Goal: Task Accomplishment & Management: Use online tool/utility

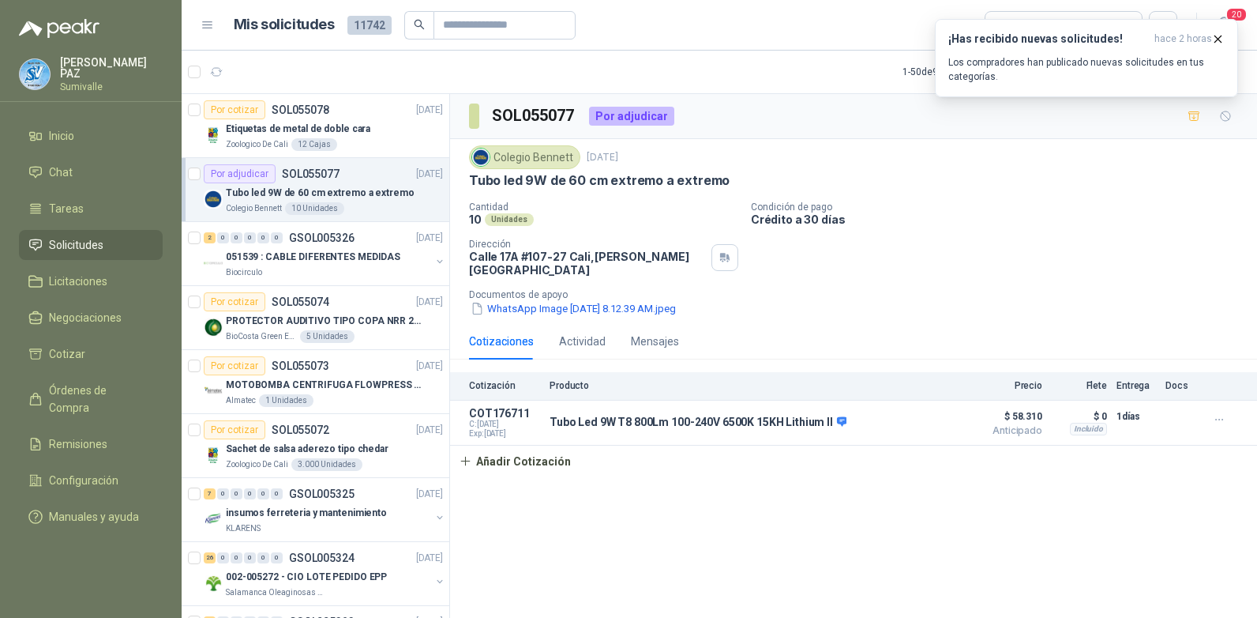
click at [105, 241] on li "Solicitudes" at bounding box center [90, 244] width 125 height 17
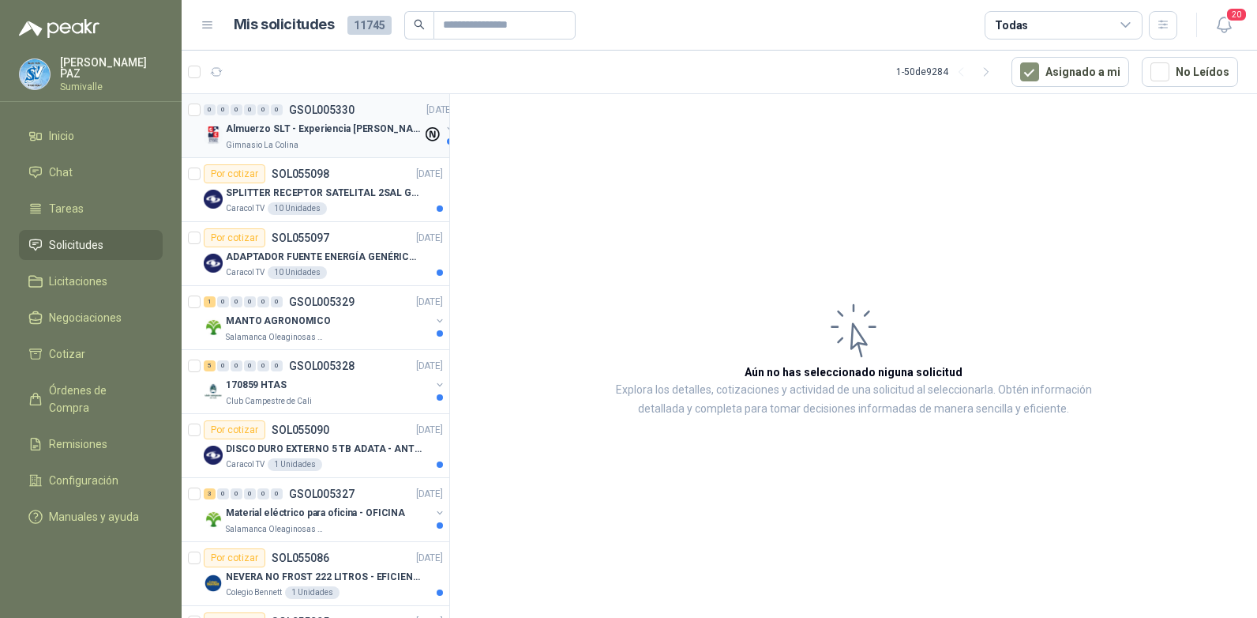
click at [325, 141] on div "Gimnasio La Colina" at bounding box center [324, 144] width 197 height 13
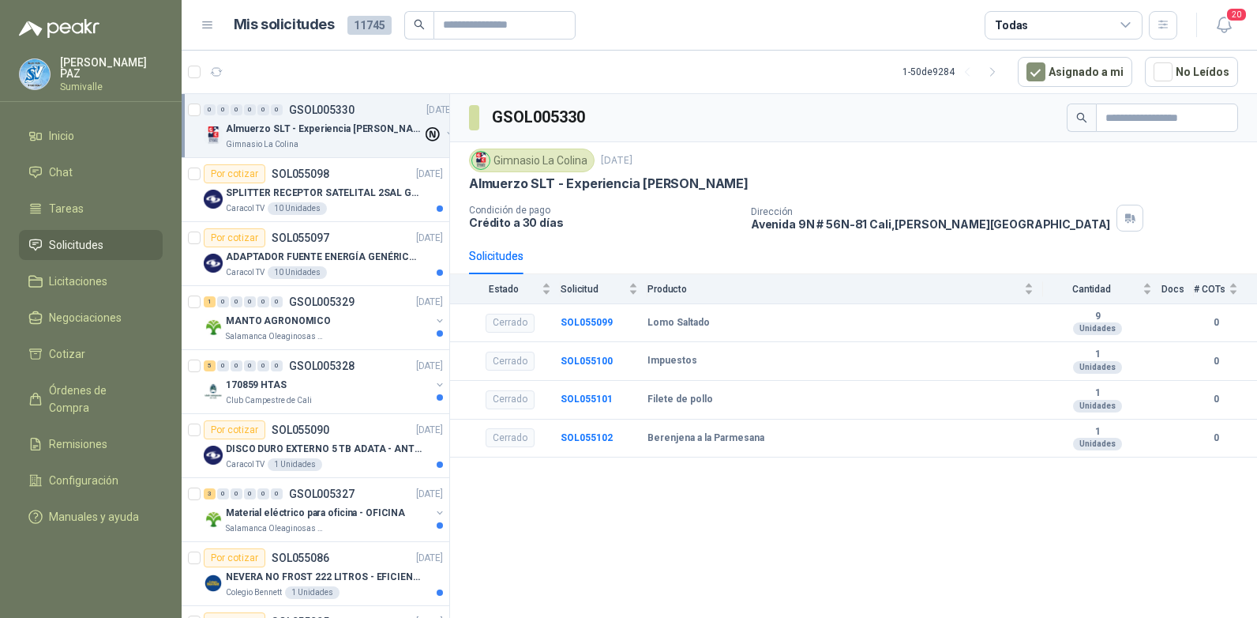
click at [1043, 37] on div "Todas" at bounding box center [1064, 25] width 158 height 28
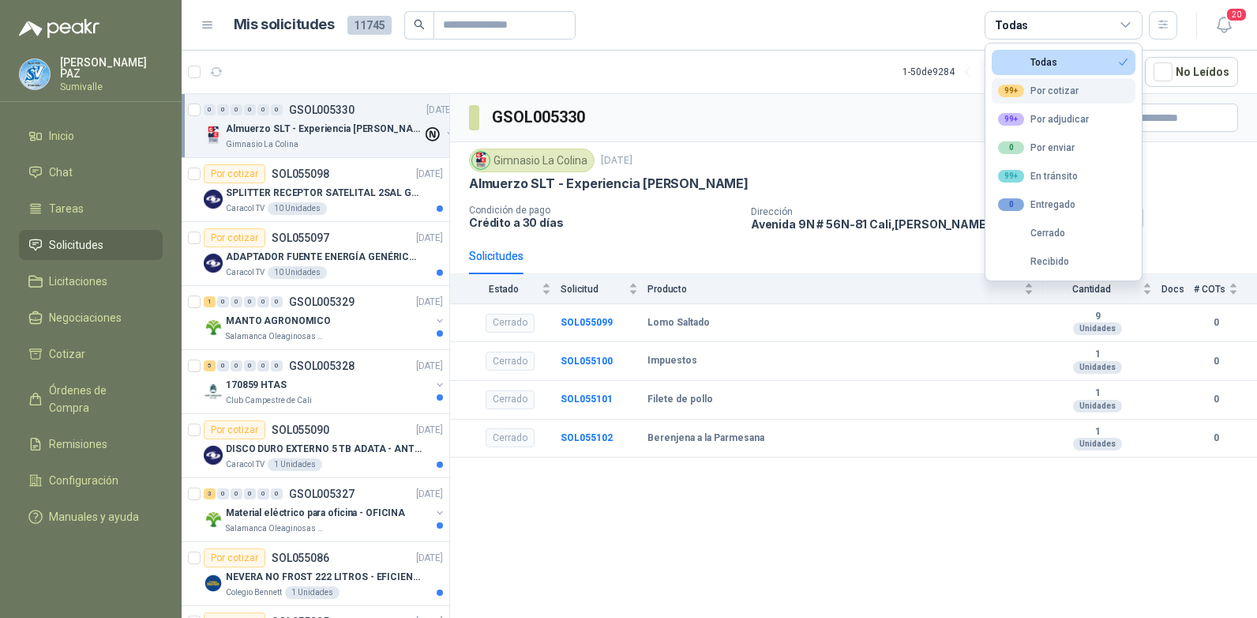
click at [1053, 92] on div "99+ Por cotizar" at bounding box center [1038, 90] width 81 height 13
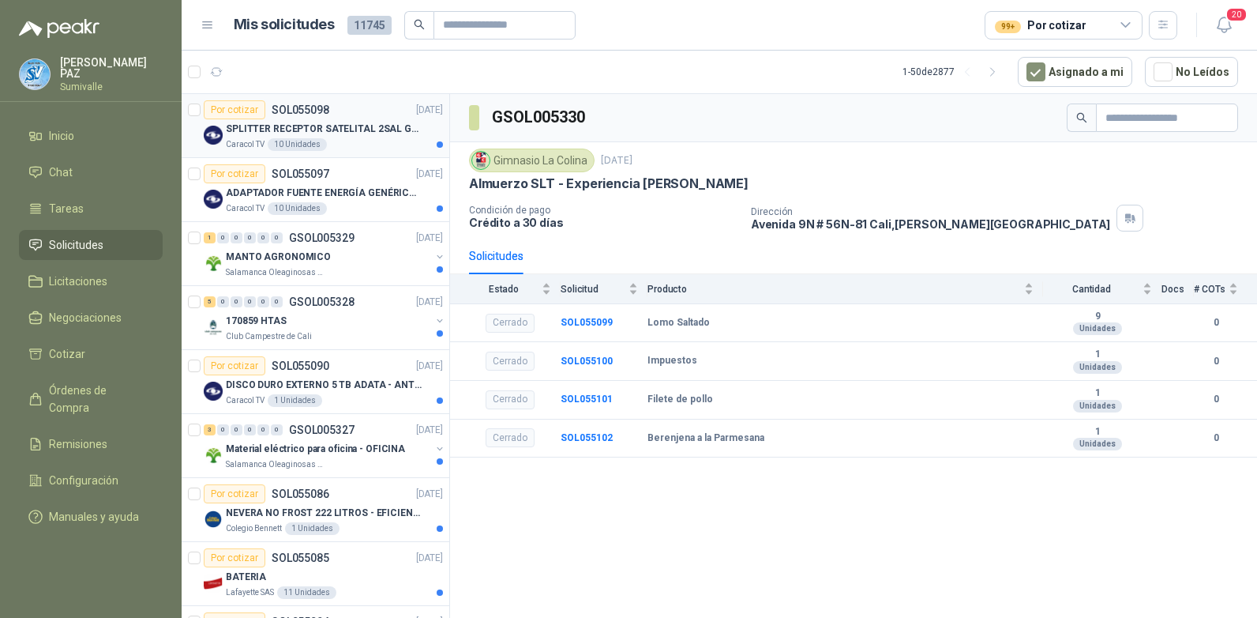
click at [286, 126] on p "SPLITTER RECEPTOR SATELITAL 2SAL GT-SP21" at bounding box center [324, 129] width 197 height 15
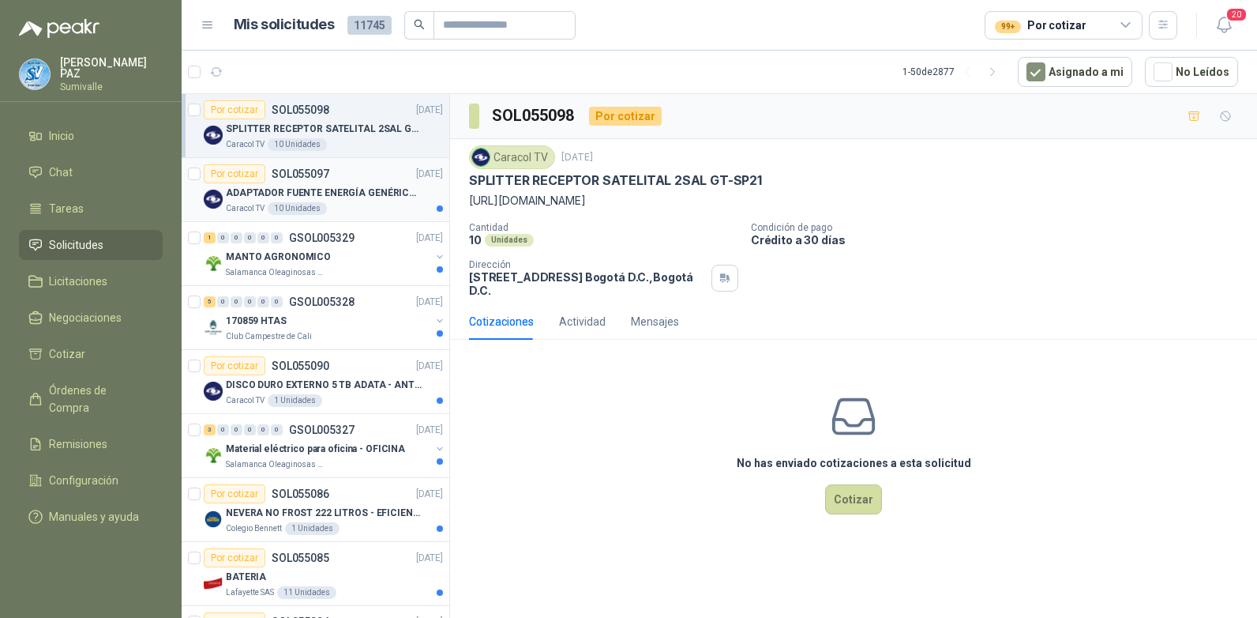
click at [308, 172] on p "SOL055097" at bounding box center [301, 173] width 58 height 11
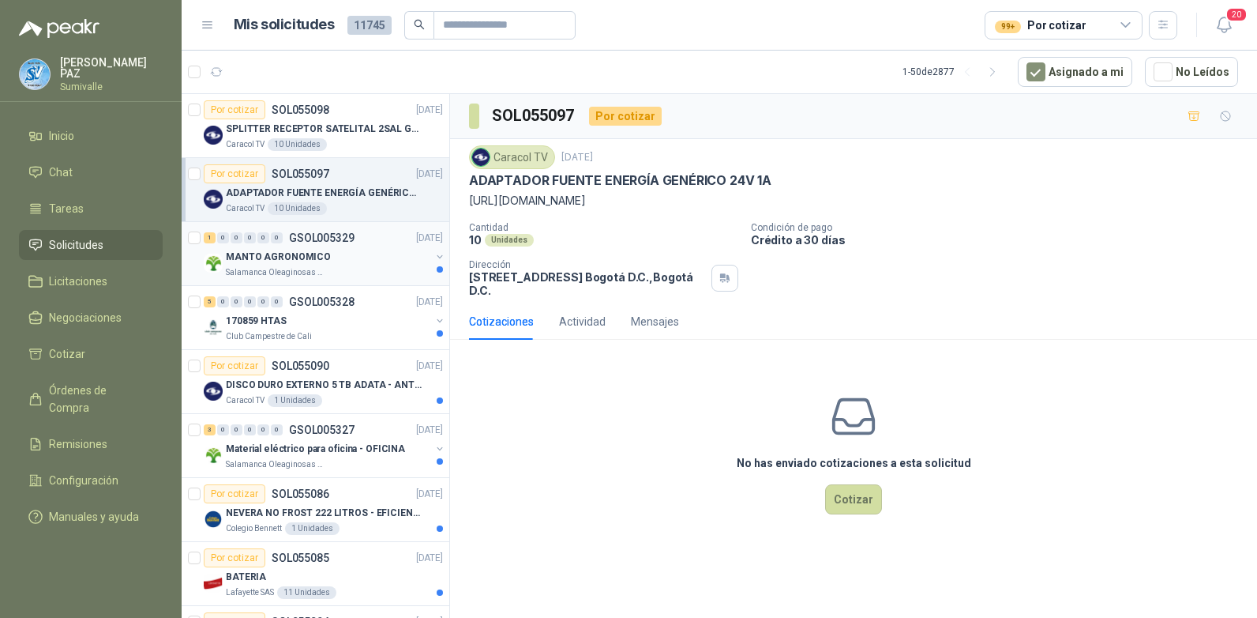
click at [313, 251] on p "MANTO AGRONOMICO" at bounding box center [278, 257] width 105 height 15
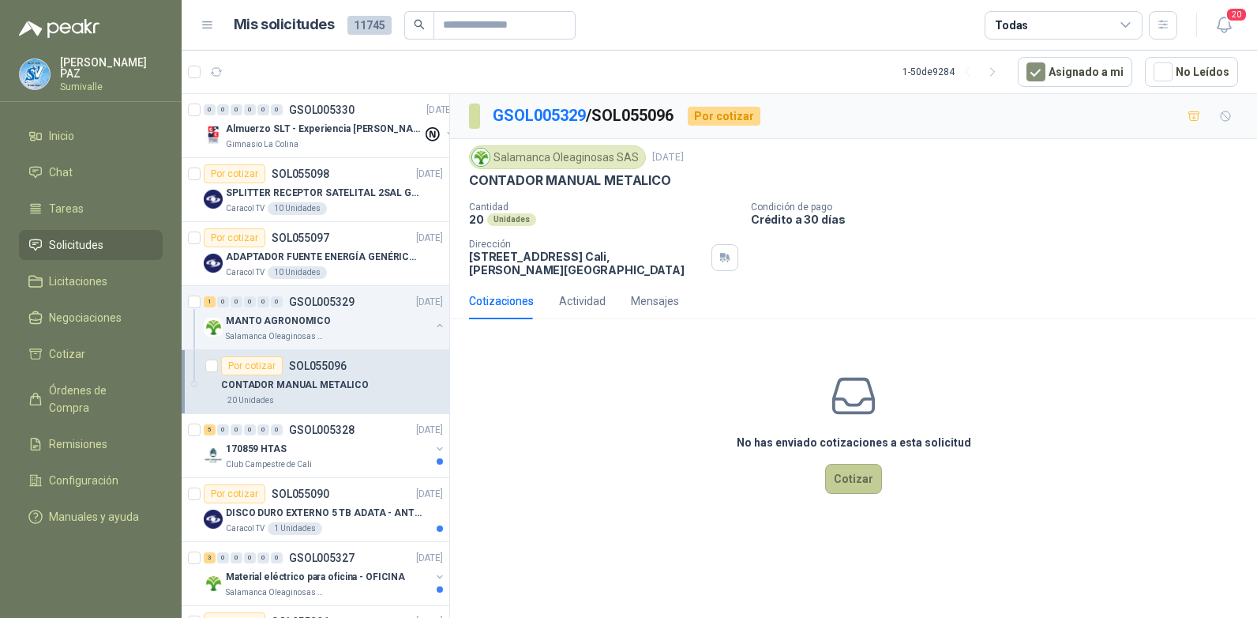
click at [839, 464] on button "Cotizar" at bounding box center [853, 479] width 57 height 30
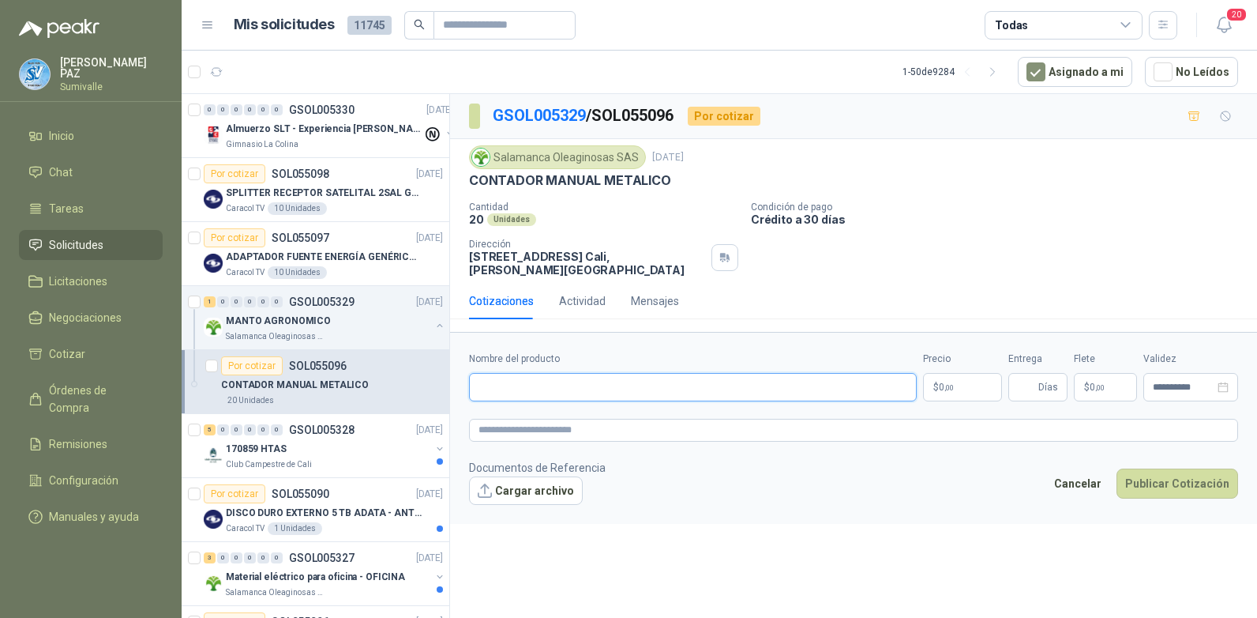
click at [597, 373] on input "Nombre del producto" at bounding box center [693, 387] width 448 height 28
paste input "**********"
type input "**********"
click at [954, 370] on body "JUAN CAMILO PAZ Sumivalle Inicio Chat Tareas Solicitudes Licitaciones Negociaci…" at bounding box center [628, 309] width 1257 height 618
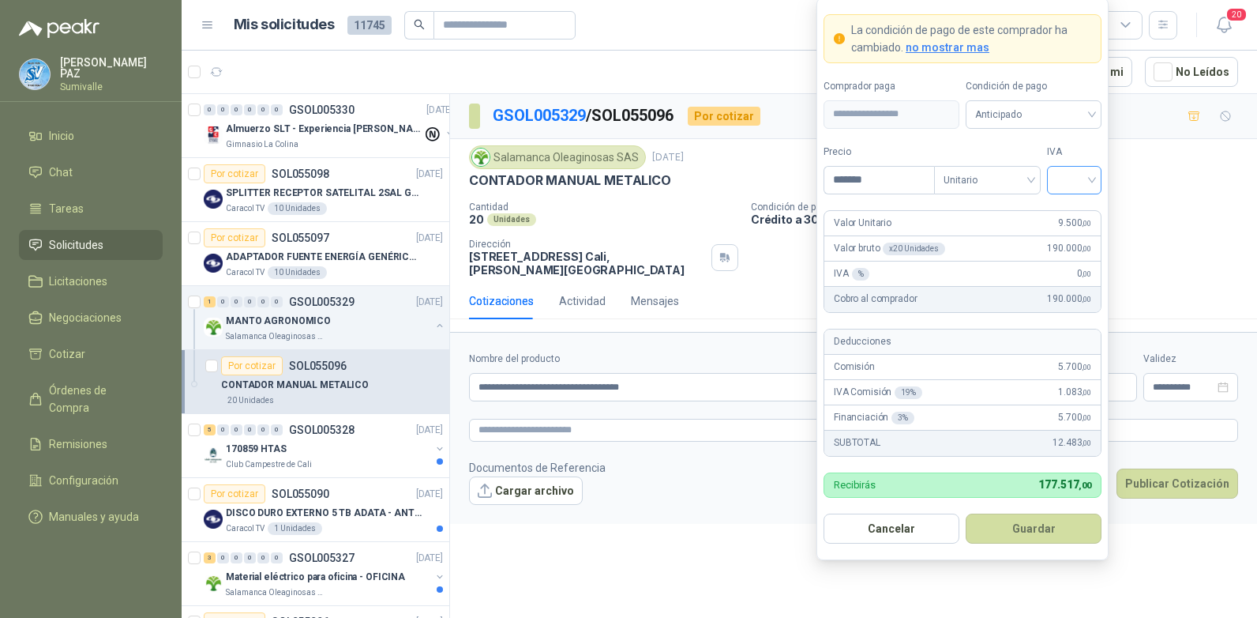
type input "*******"
click at [1066, 174] on input "search" at bounding box center [1075, 179] width 36 height 24
click at [1077, 208] on div "19%" at bounding box center [1074, 212] width 29 height 17
click at [1060, 121] on span "Anticipado" at bounding box center [1033, 115] width 117 height 24
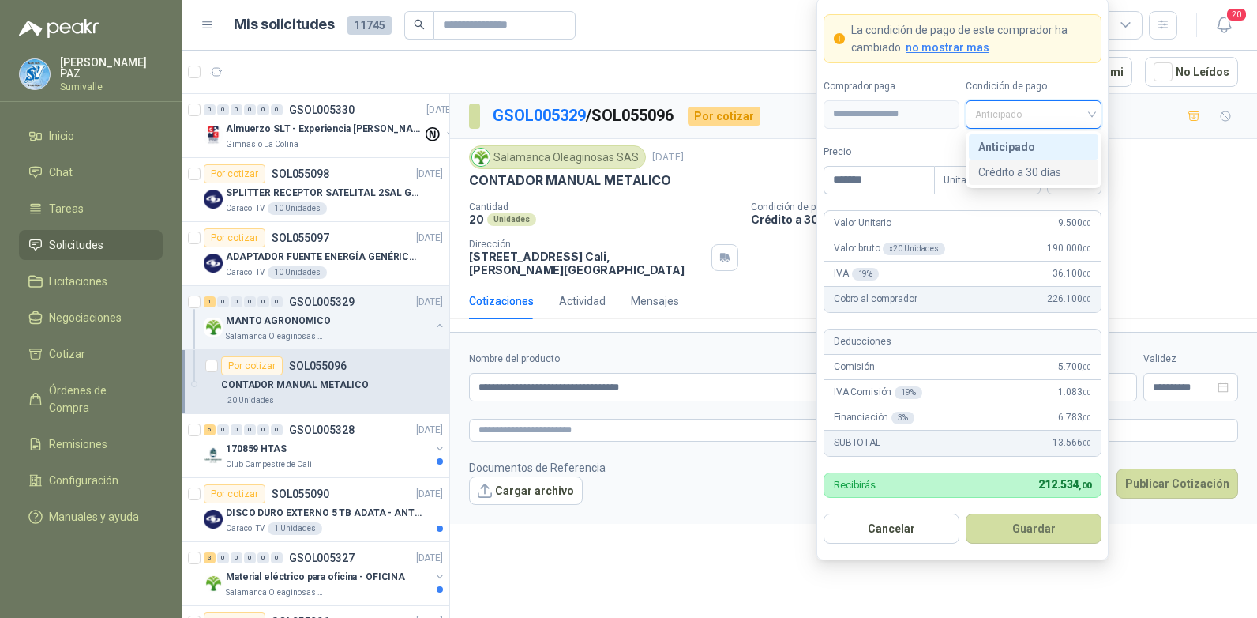
click at [1042, 169] on div "Crédito a 30 días" at bounding box center [1033, 171] width 111 height 17
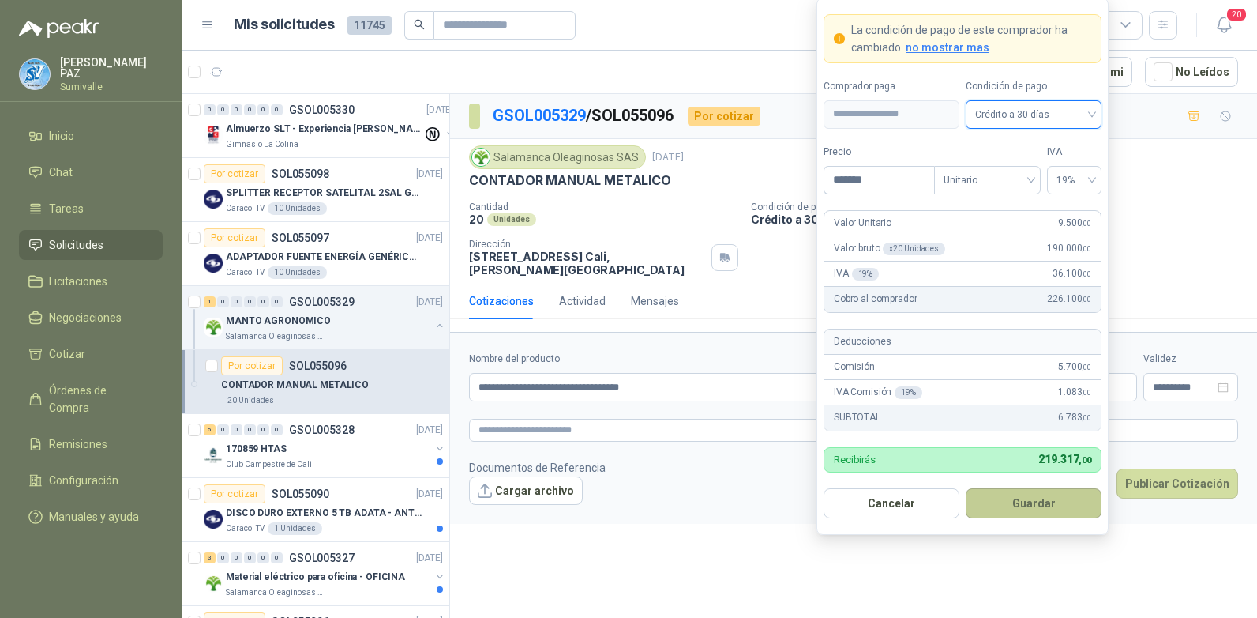
click at [1040, 494] on button "Guardar" at bounding box center [1034, 503] width 136 height 30
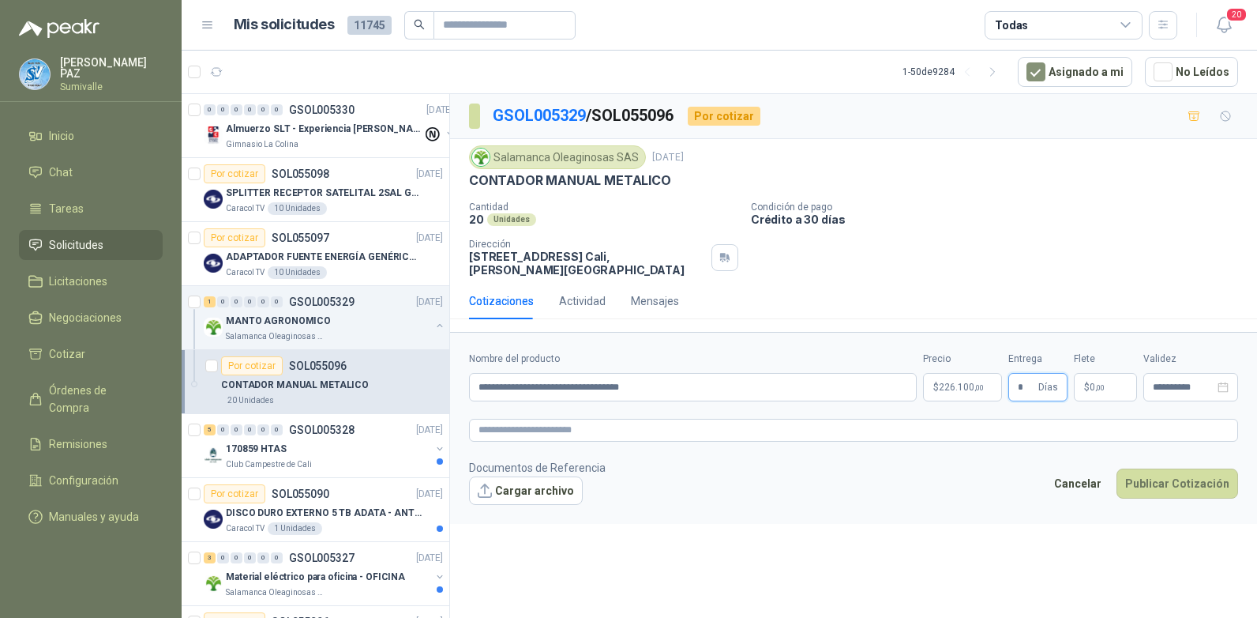
type input "*"
click at [1103, 382] on p "$ 0 ,00" at bounding box center [1105, 387] width 63 height 28
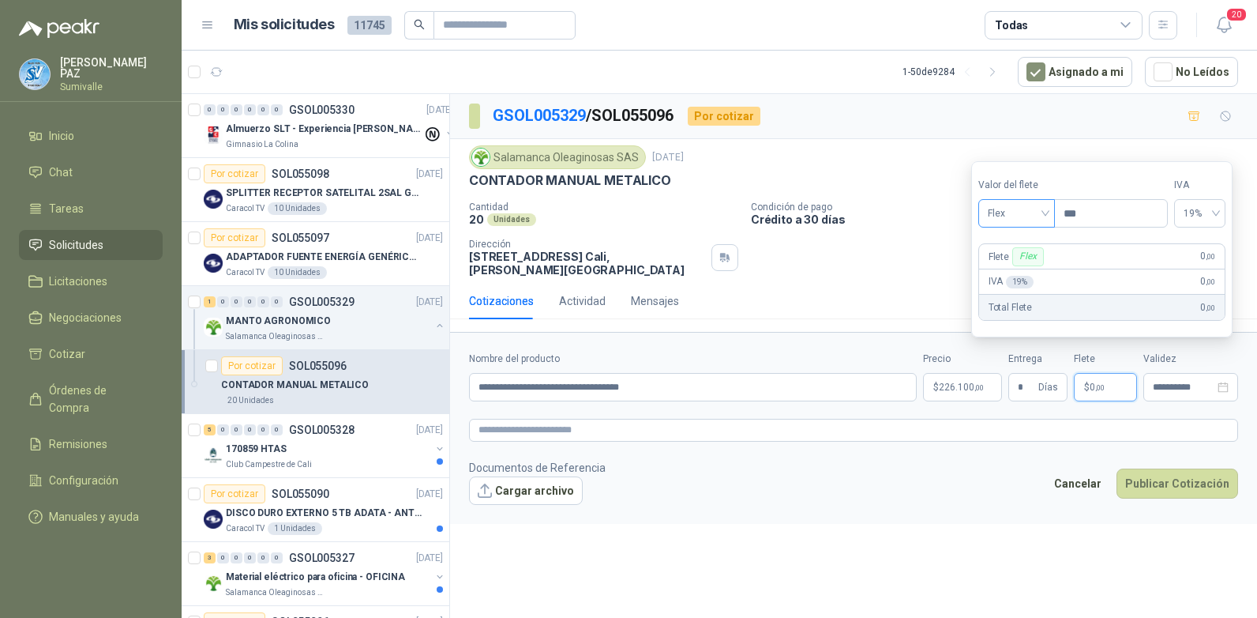
click at [1007, 217] on span "Flex" at bounding box center [1017, 213] width 58 height 24
click at [1008, 270] on div "Incluido" at bounding box center [1018, 271] width 54 height 17
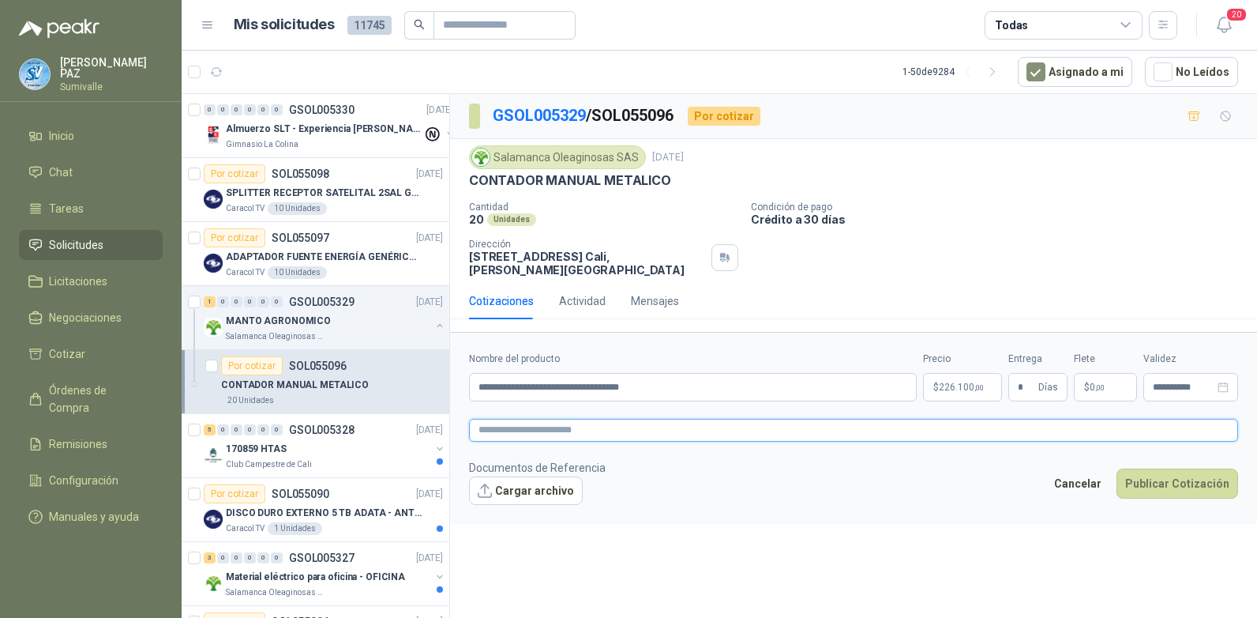
click at [537, 419] on textarea at bounding box center [853, 430] width 769 height 23
click at [1173, 489] on button "Publicar Cotización" at bounding box center [1178, 504] width 122 height 30
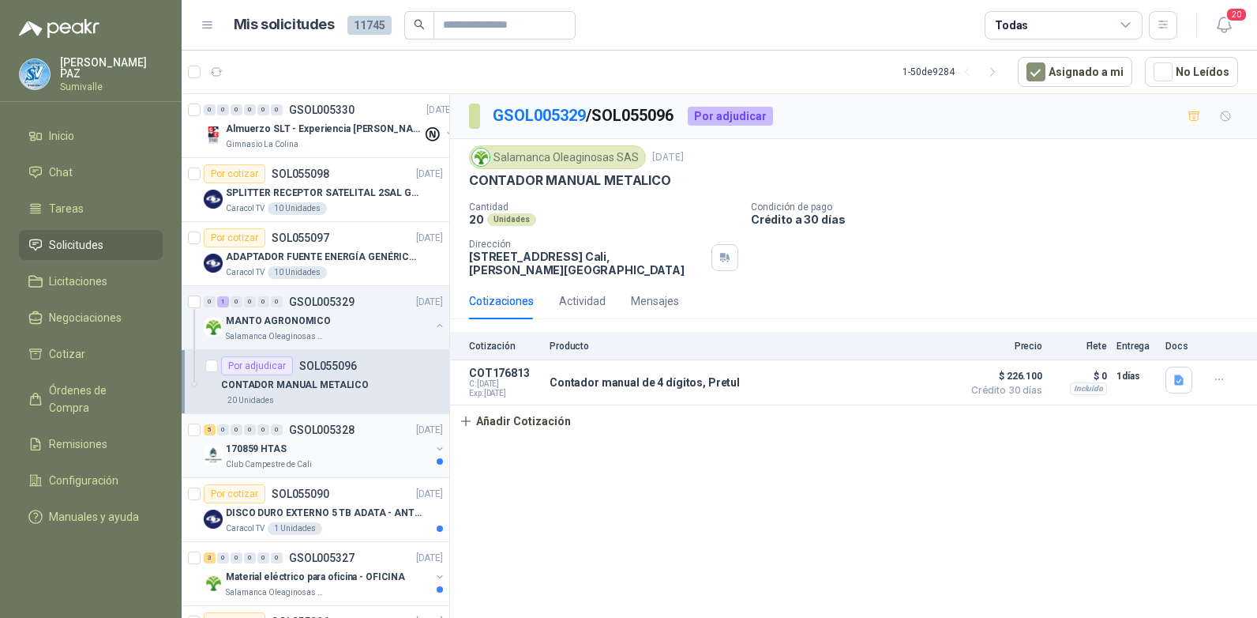
click at [347, 434] on p "GSOL005328" at bounding box center [322, 429] width 66 height 11
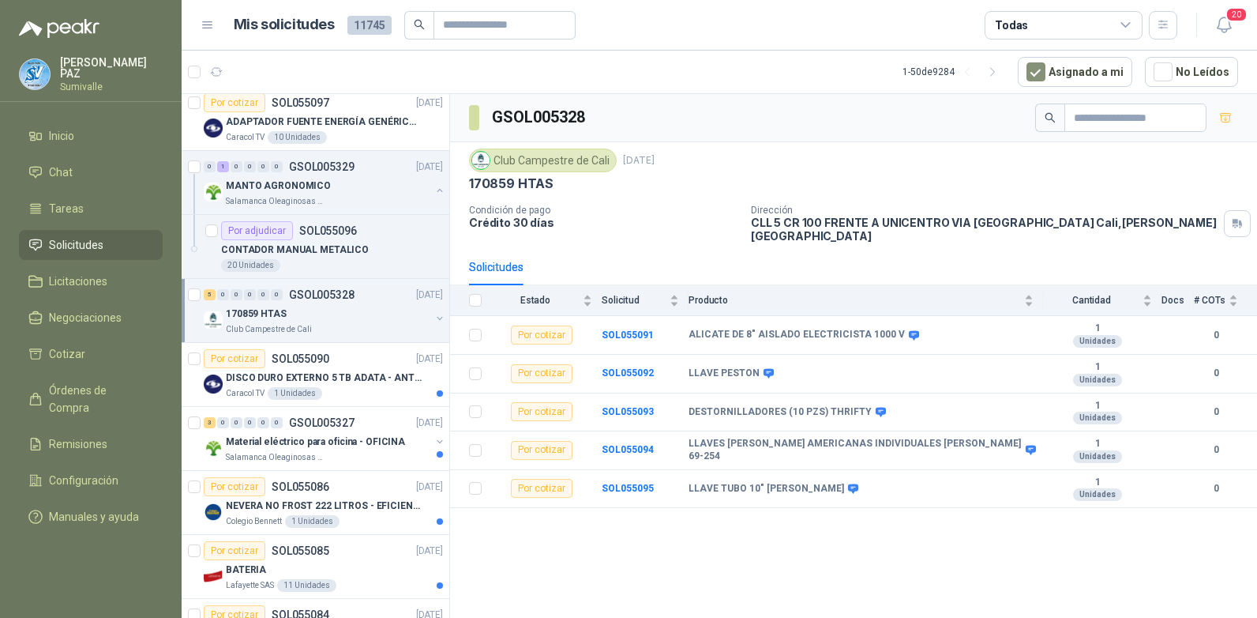
scroll to position [158, 0]
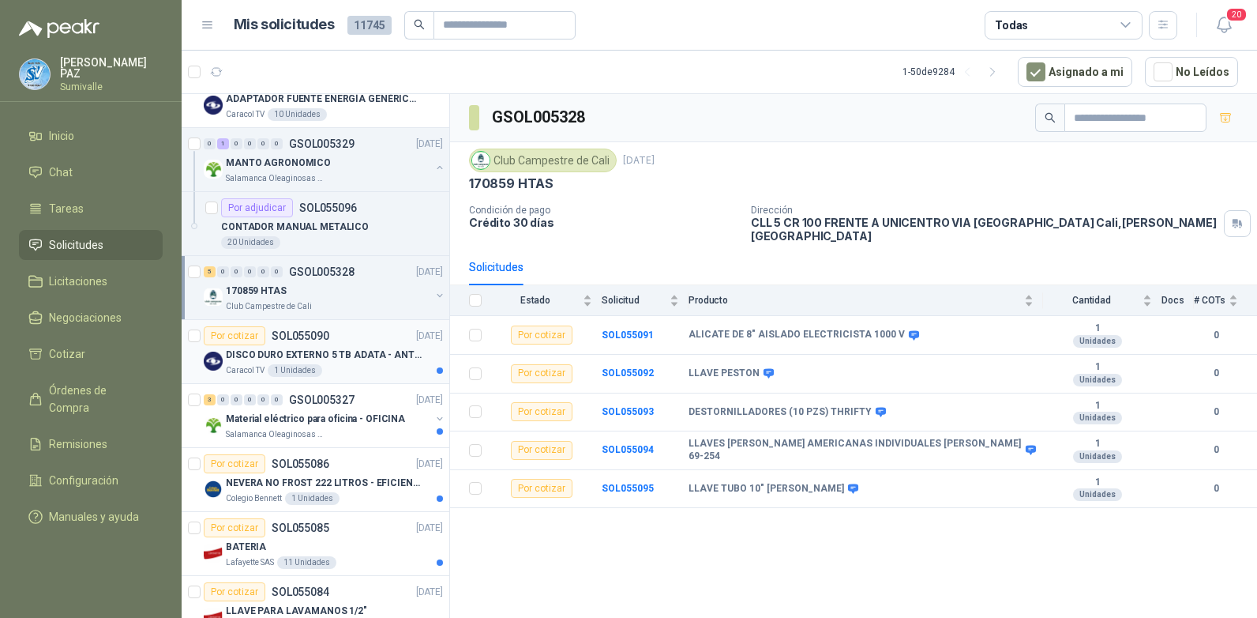
click at [344, 355] on p "DISCO DURO EXTERNO 5 TB ADATA - ANTIGOLPES" at bounding box center [324, 354] width 197 height 15
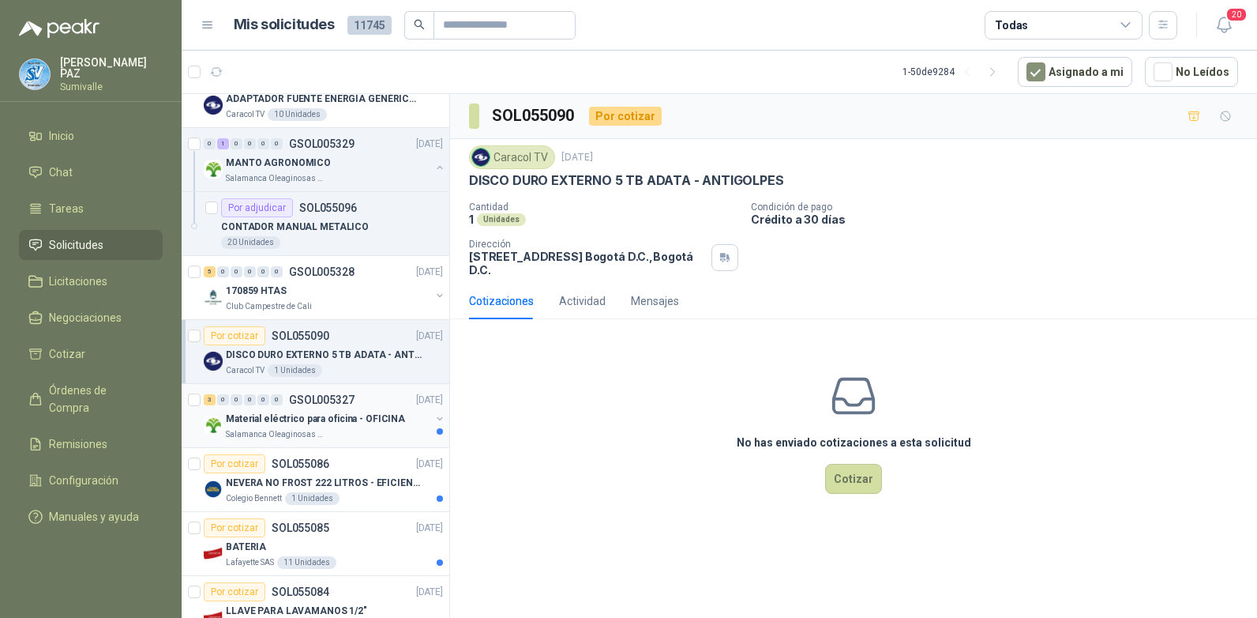
click at [347, 403] on p "GSOL005327" at bounding box center [322, 399] width 66 height 11
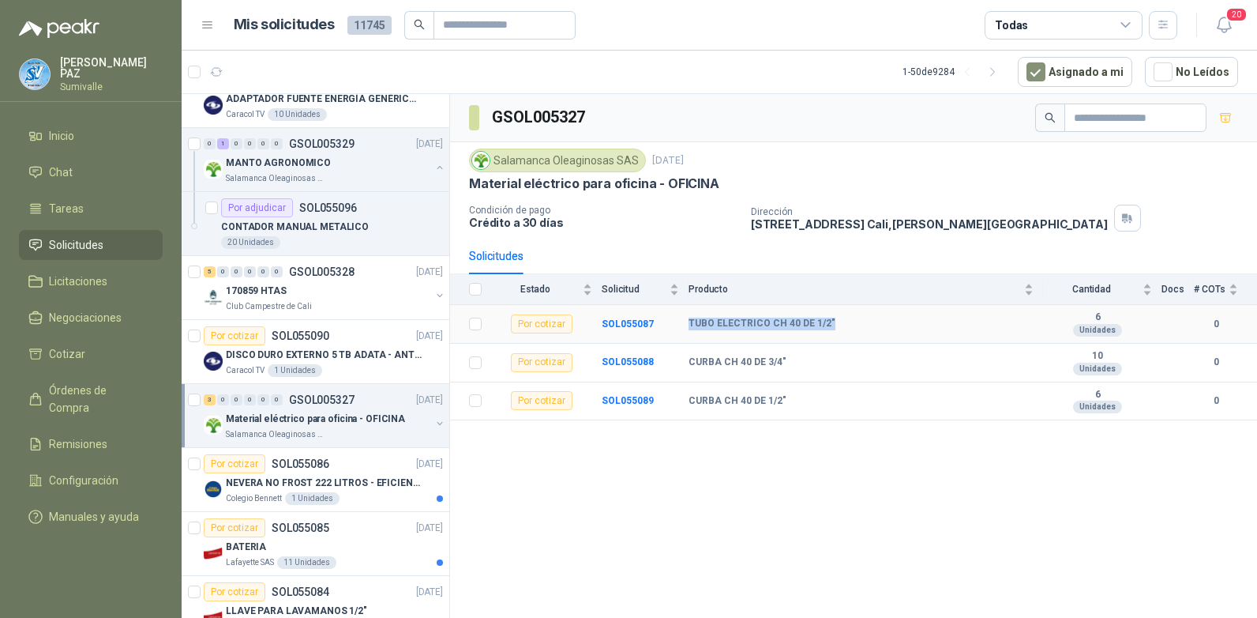
drag, startPoint x: 685, startPoint y: 321, endPoint x: 840, endPoint y: 322, distance: 154.8
click at [840, 322] on tr "Por cotizar SOL055087 TUBO ELECTRICO CH 40 DE 1/2" 6 Unidades 0" at bounding box center [853, 324] width 807 height 39
copy tr "TUBO ELECTRICO CH 40 DE 1/2""
drag, startPoint x: 691, startPoint y: 360, endPoint x: 815, endPoint y: 358, distance: 124.0
click at [815, 358] on tr "Por cotizar SOL055088 CURBA CH 40 DE 3/4" 10 Unidades 0" at bounding box center [853, 362] width 807 height 39
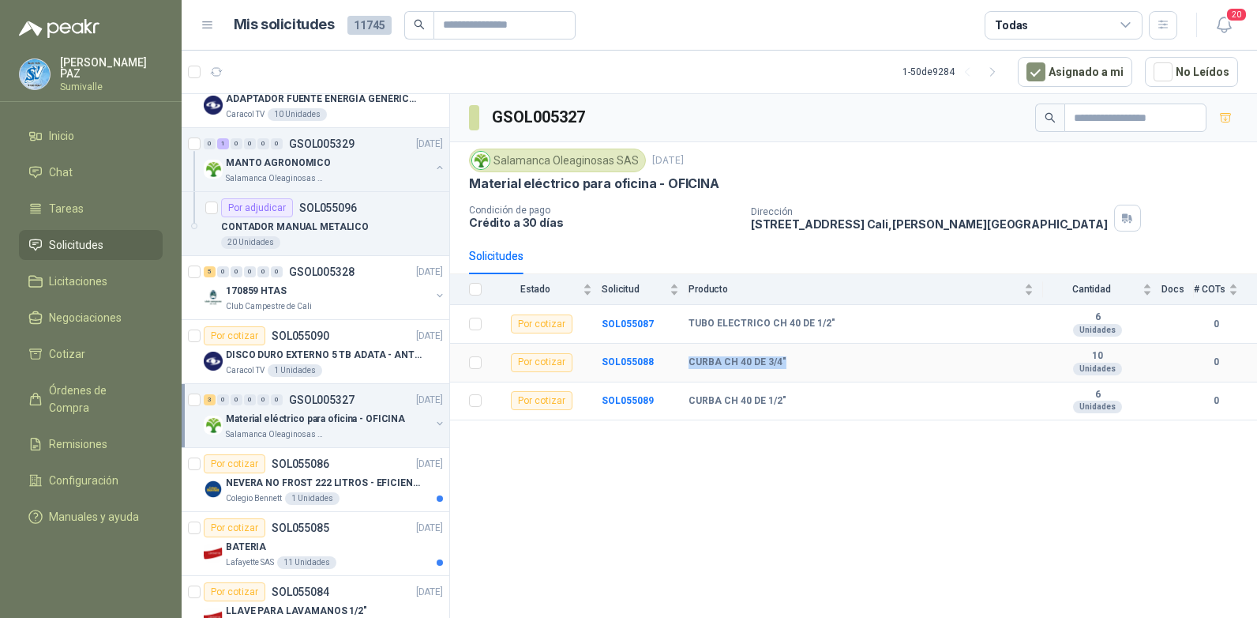
copy tr "CURBA CH 40 DE 3/4""
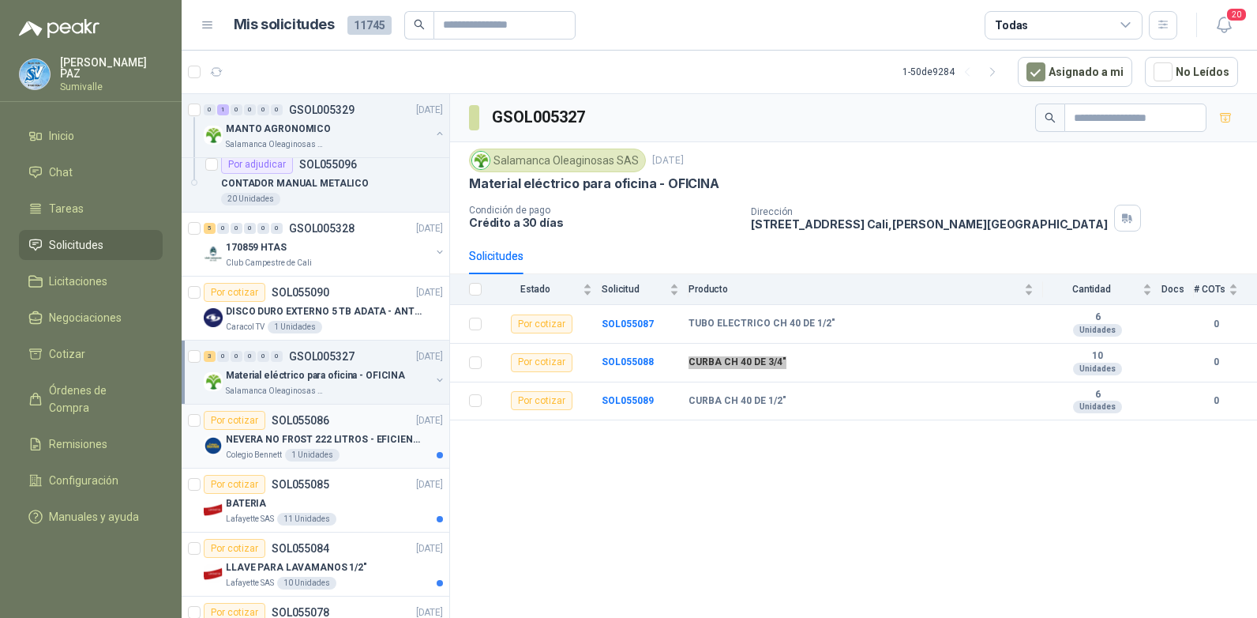
scroll to position [237, 0]
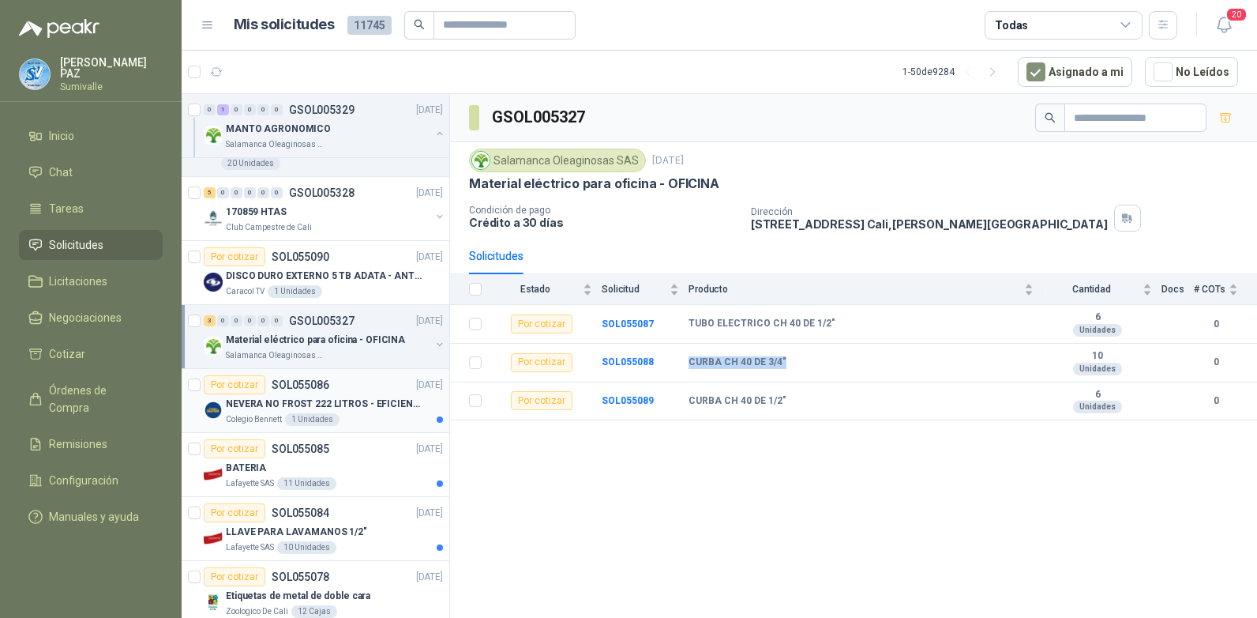
click at [348, 404] on p "NEVERA NO FROST 222 LITROS - EFICIENCIA ENERGETICA A" at bounding box center [324, 403] width 197 height 15
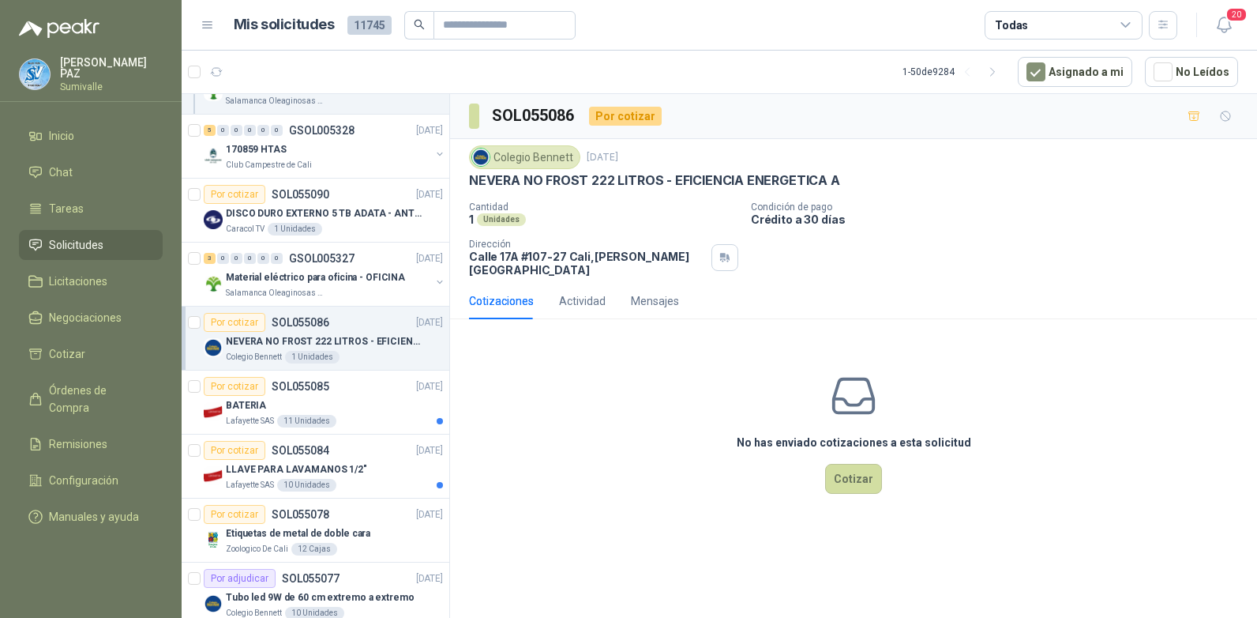
scroll to position [474, 0]
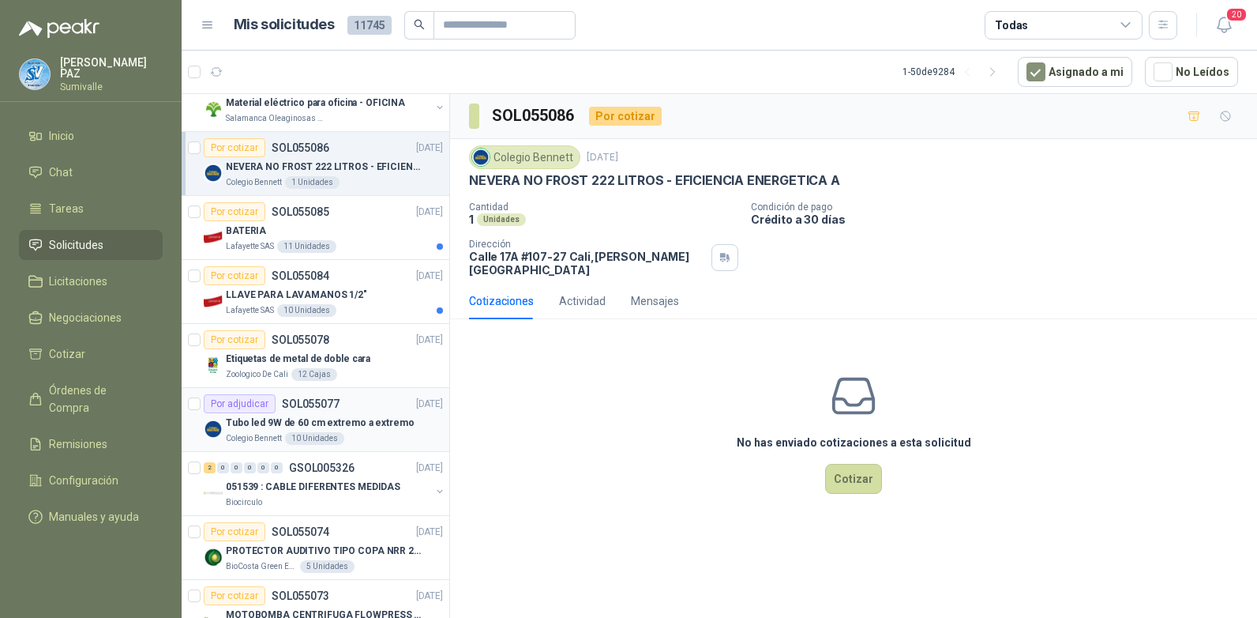
click at [336, 411] on div "Por adjudicar SOL055077" at bounding box center [272, 403] width 136 height 19
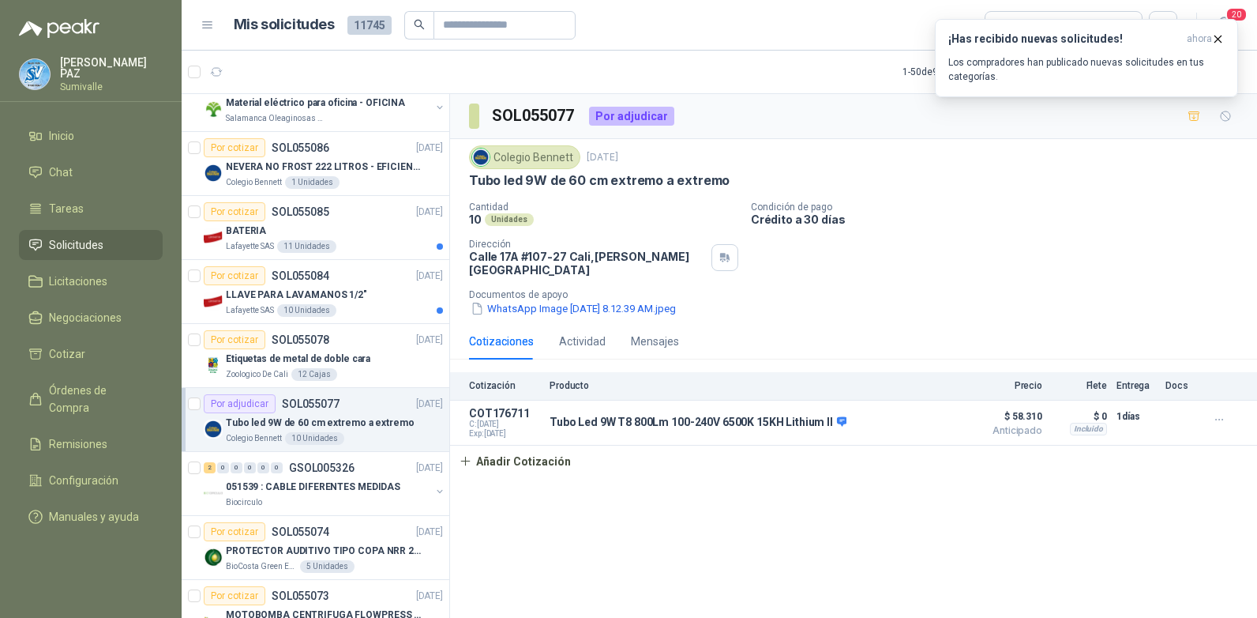
click at [72, 252] on link "Solicitudes" at bounding box center [91, 245] width 144 height 30
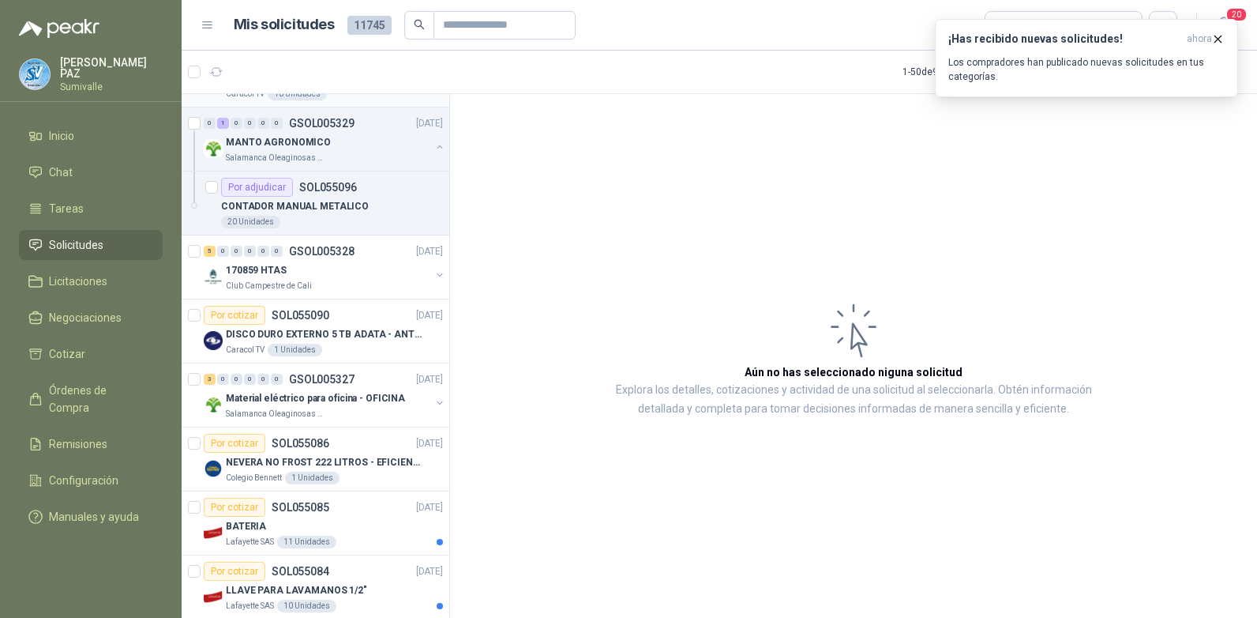
scroll to position [395, 0]
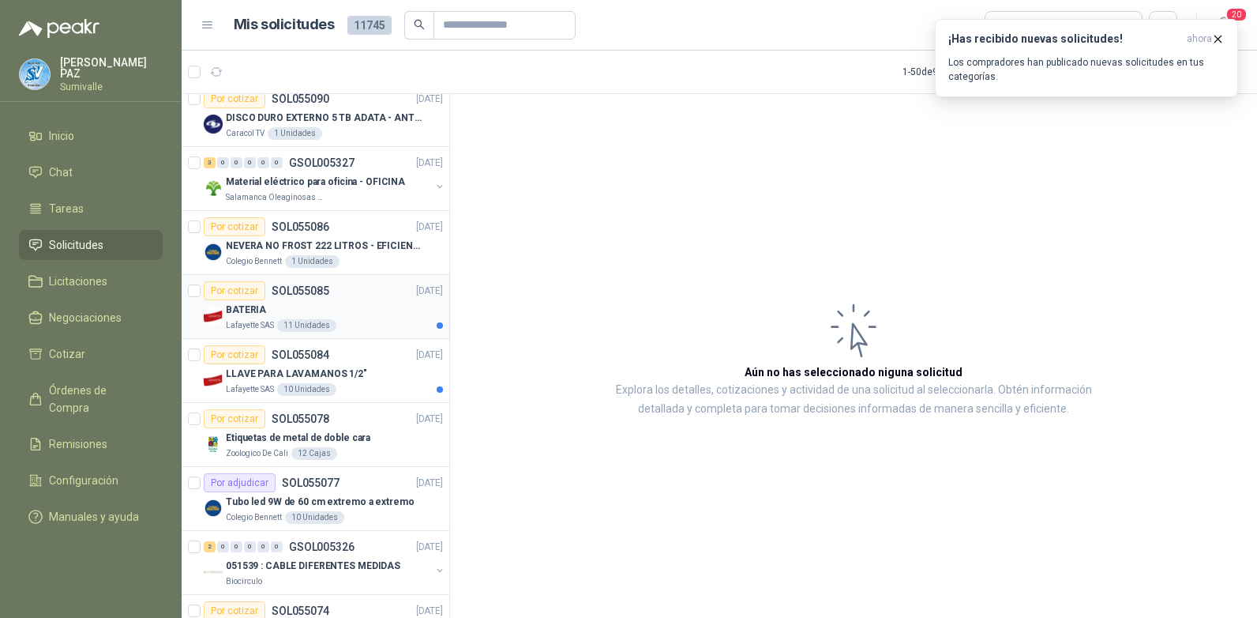
click at [288, 303] on div "BATERIA" at bounding box center [334, 309] width 217 height 19
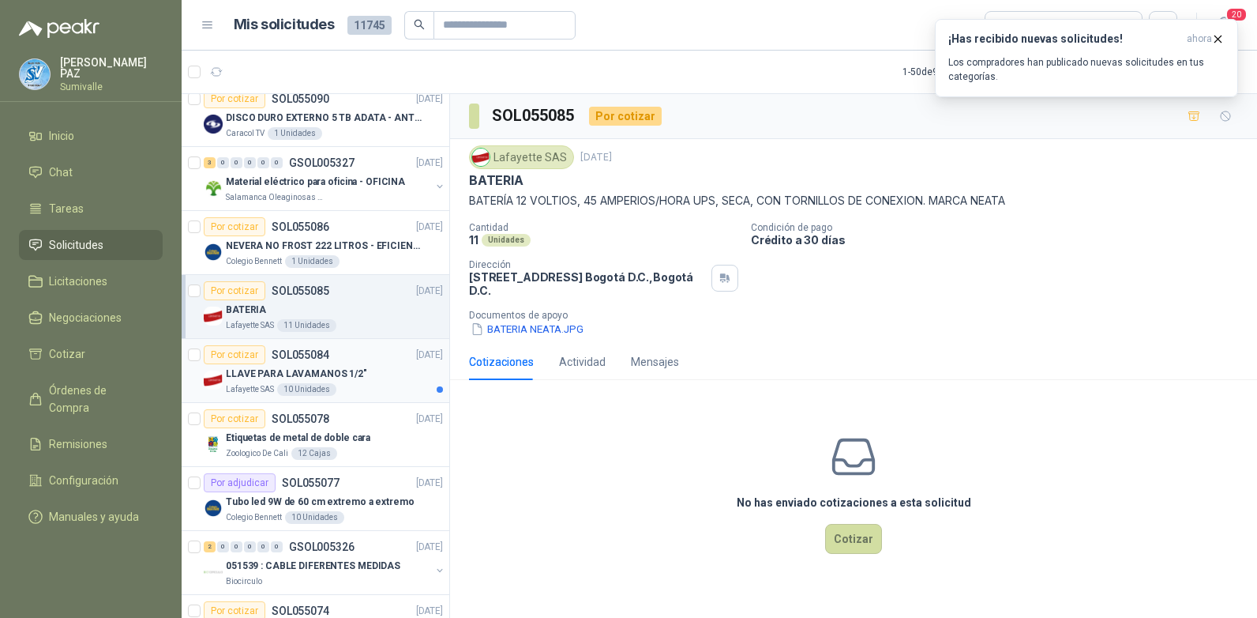
click at [276, 377] on p "LLAVE PARA LAVAMANOS 1/2"" at bounding box center [296, 373] width 141 height 15
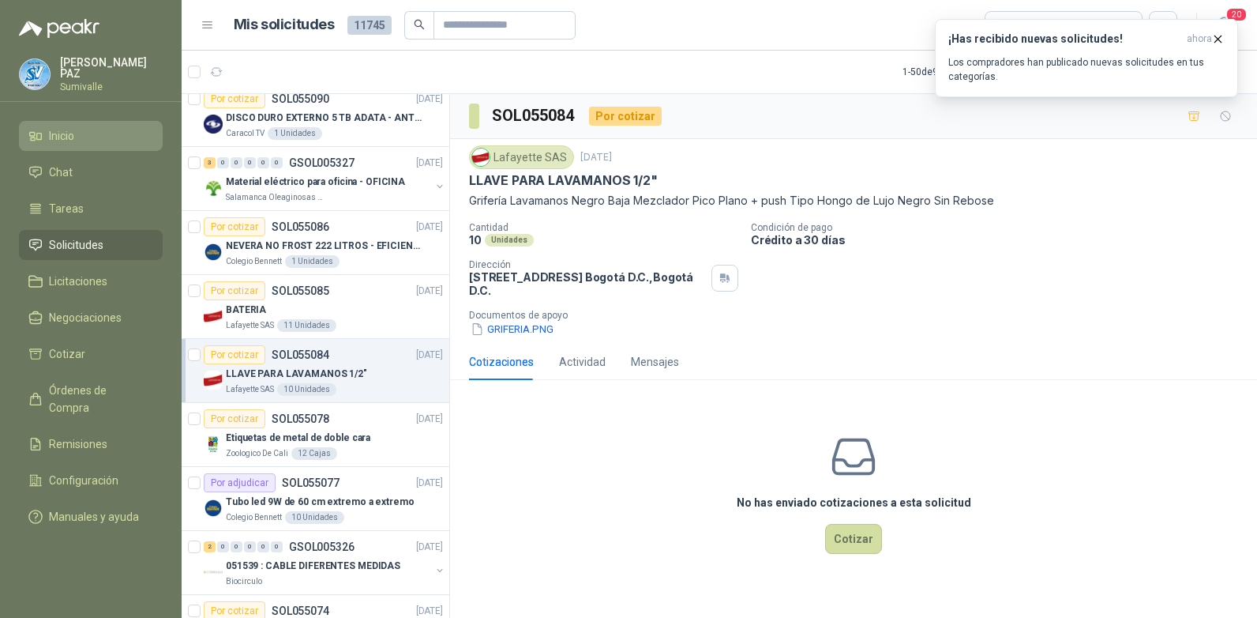
click at [71, 128] on span "Inicio" at bounding box center [61, 135] width 25 height 17
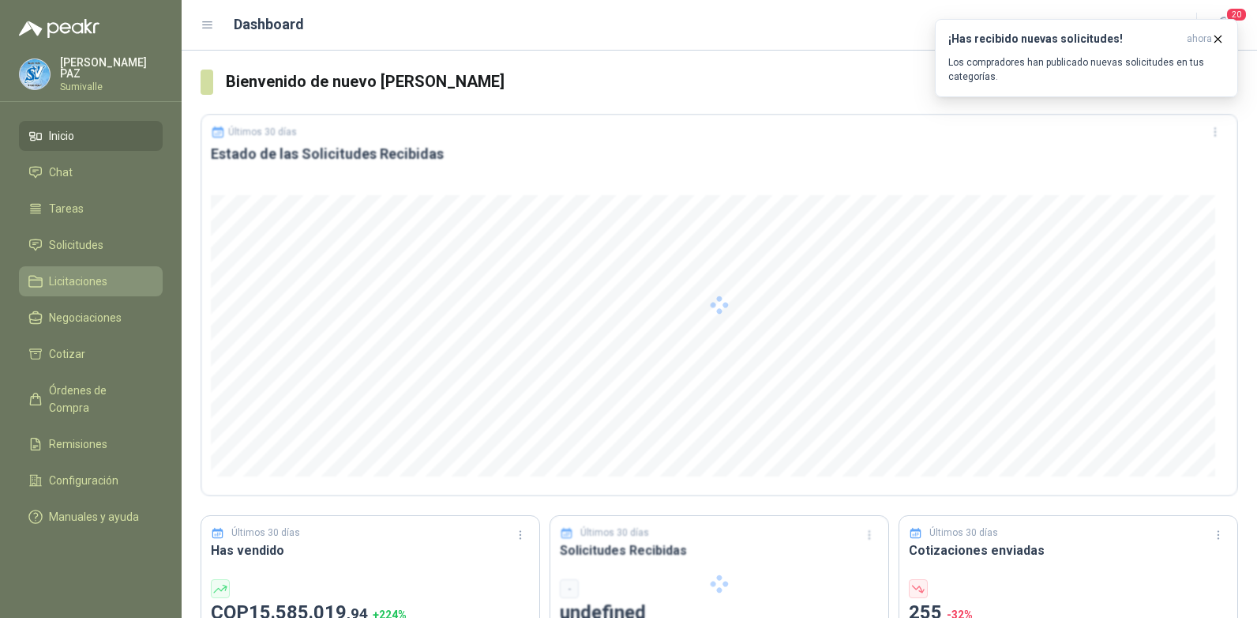
click at [85, 274] on span "Licitaciones" at bounding box center [78, 280] width 58 height 17
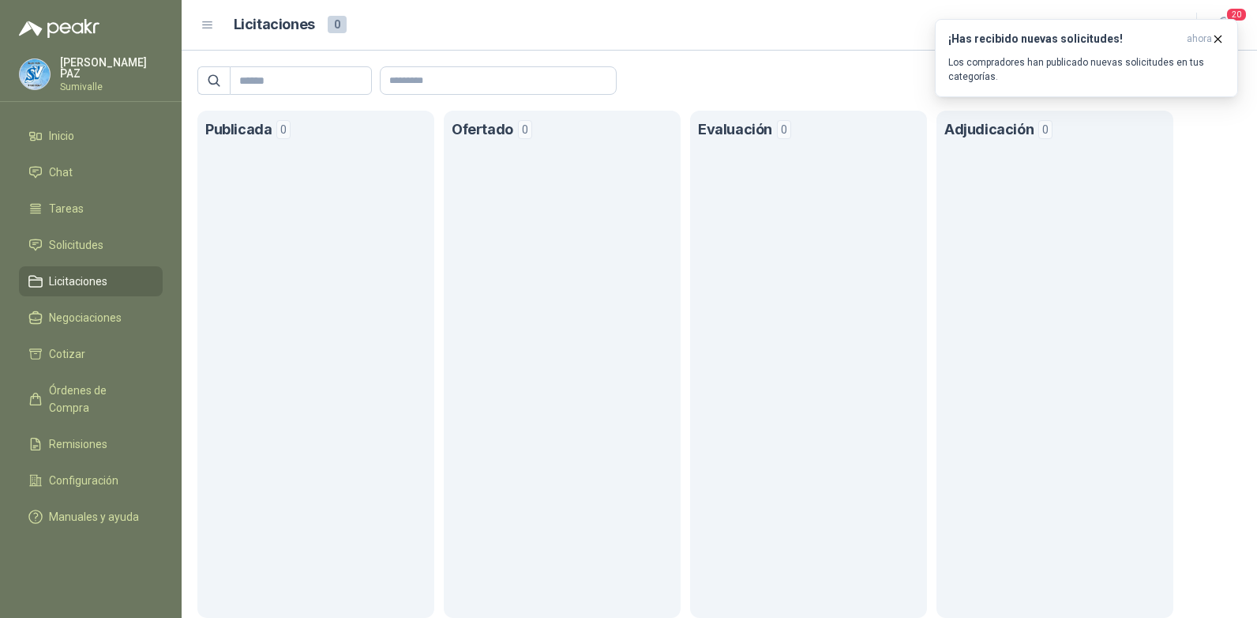
click at [85, 273] on span "Licitaciones" at bounding box center [78, 280] width 58 height 17
click at [98, 310] on span "Negociaciones" at bounding box center [85, 317] width 73 height 17
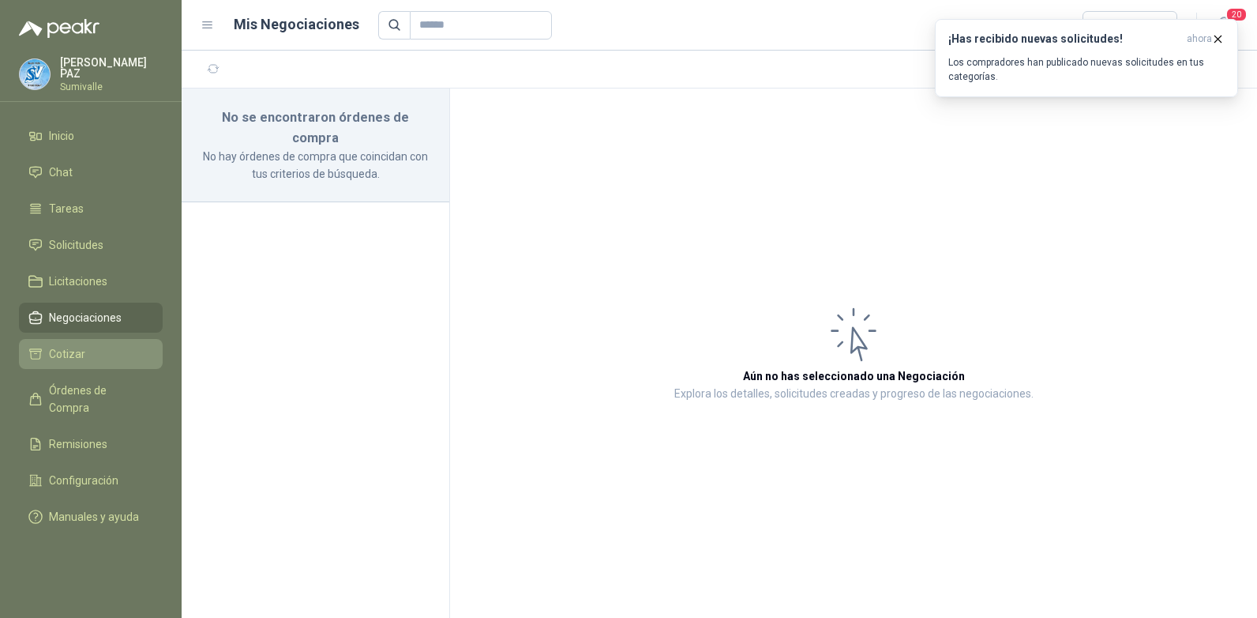
click at [91, 345] on li "Cotizar" at bounding box center [90, 353] width 125 height 17
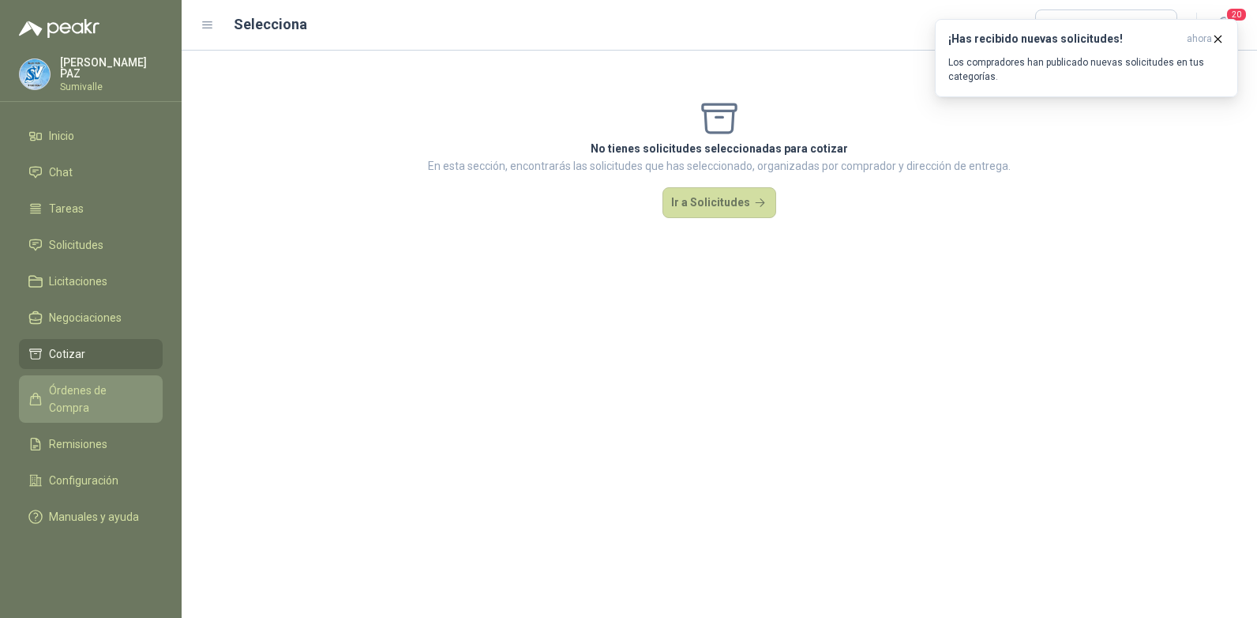
click at [114, 391] on span "Órdenes de Compra" at bounding box center [98, 398] width 99 height 35
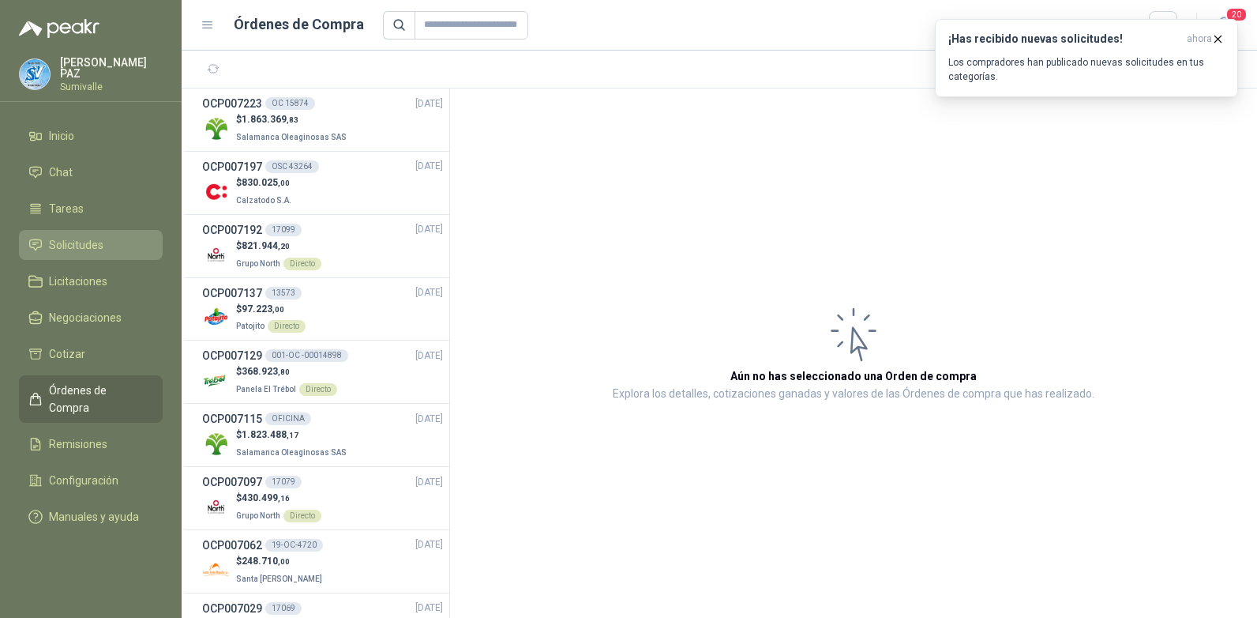
click at [92, 238] on span "Solicitudes" at bounding box center [76, 244] width 54 height 17
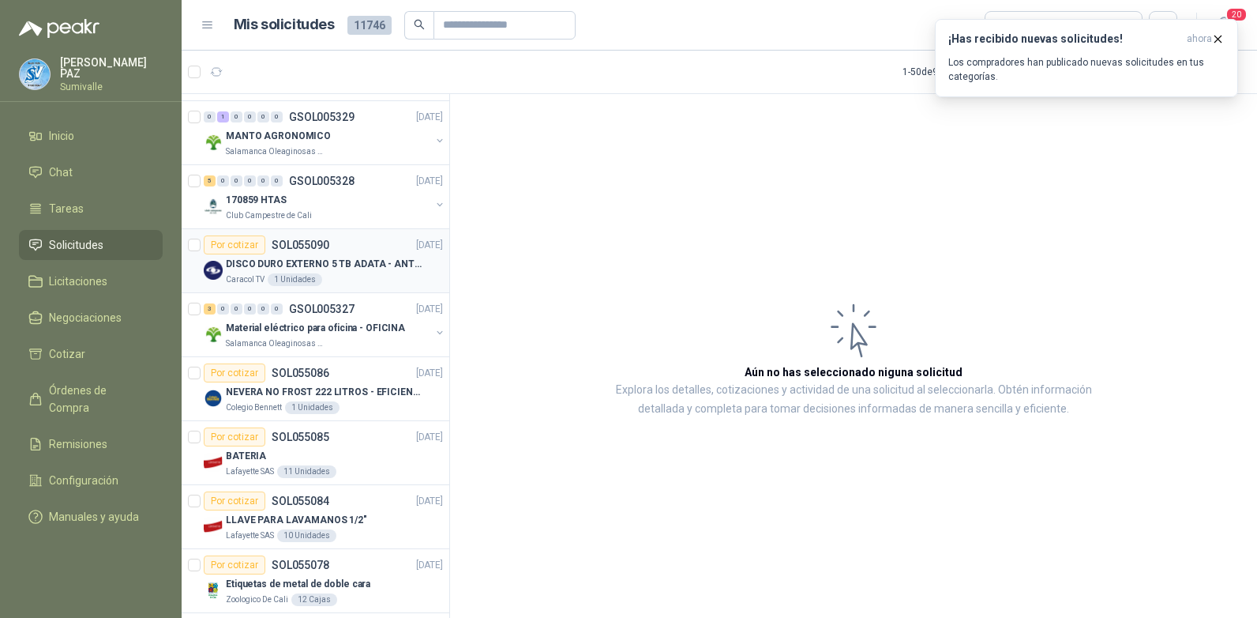
scroll to position [316, 0]
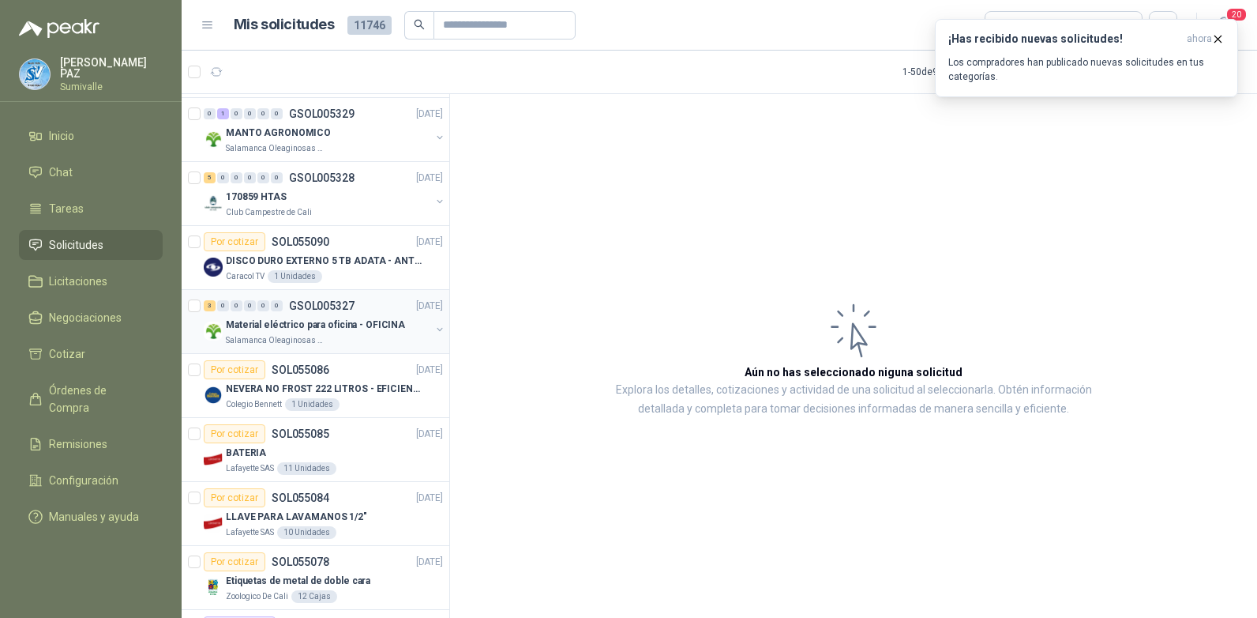
click at [344, 332] on div "Material eléctrico para oficina - OFICINA" at bounding box center [328, 324] width 205 height 19
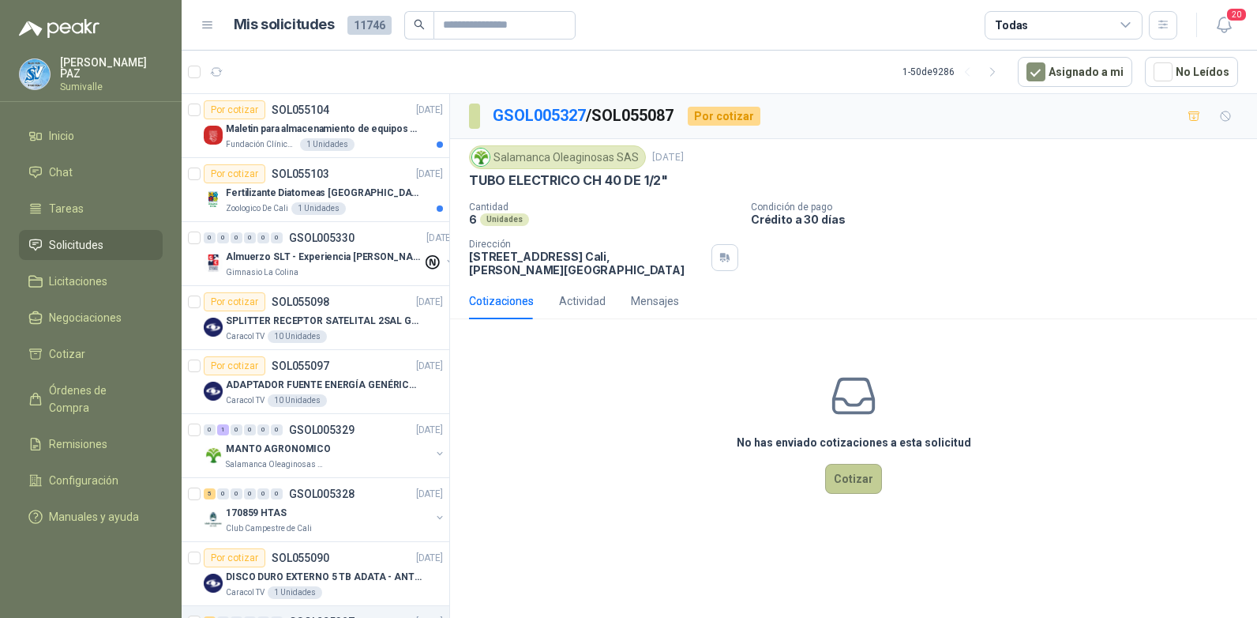
click at [868, 468] on button "Cotizar" at bounding box center [853, 479] width 57 height 30
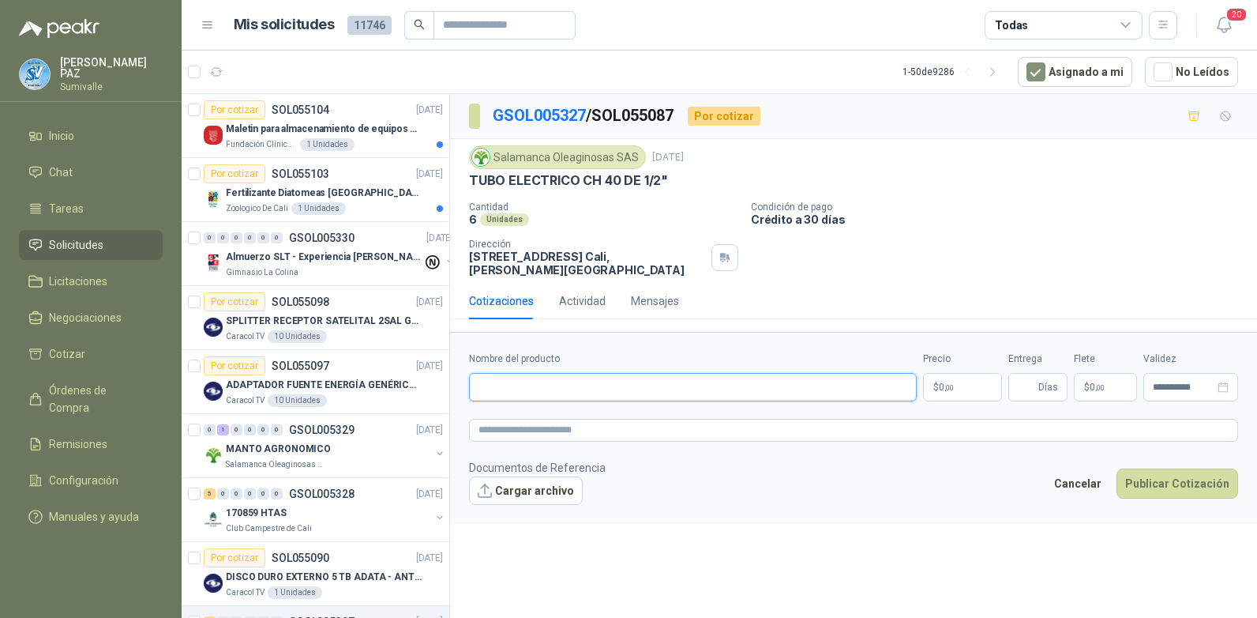
click at [800, 373] on input "Nombre del producto" at bounding box center [693, 387] width 448 height 28
click at [584, 380] on input "Nombre del producto" at bounding box center [693, 387] width 448 height 28
paste input "**********"
type input "**********"
click at [948, 383] on span ",00" at bounding box center [948, 387] width 9 height 9
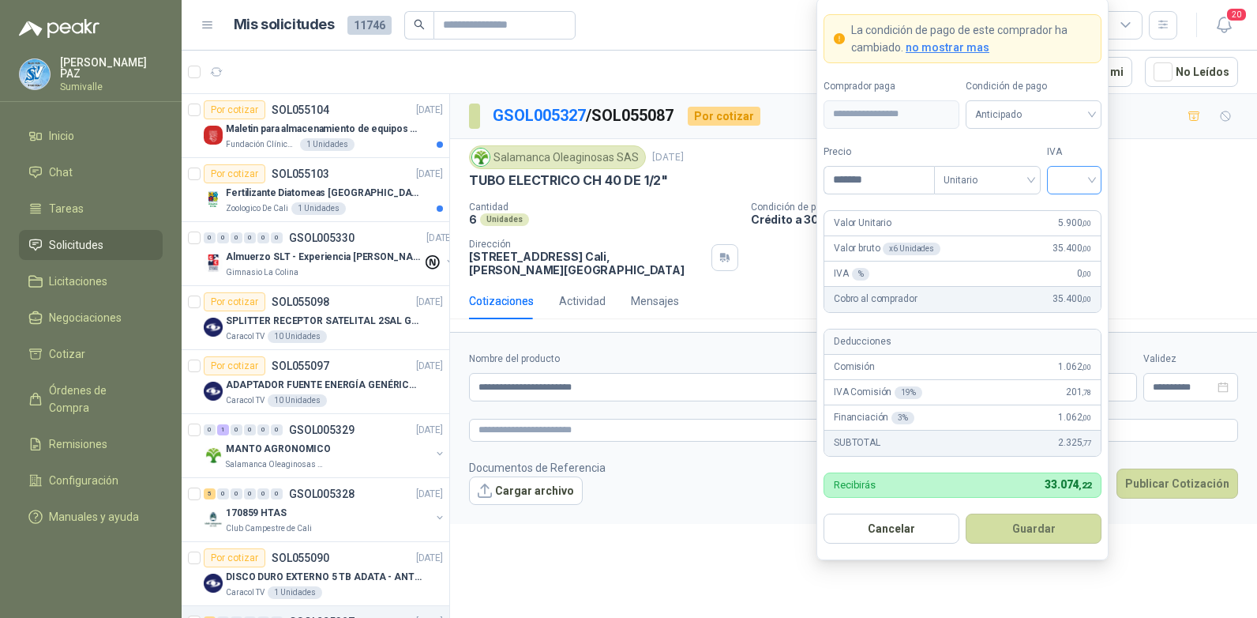
type input "*******"
click at [1068, 174] on input "search" at bounding box center [1075, 179] width 36 height 24
click at [1077, 208] on div "19%" at bounding box center [1074, 212] width 29 height 17
click at [1032, 118] on span "Anticipado" at bounding box center [1033, 115] width 117 height 24
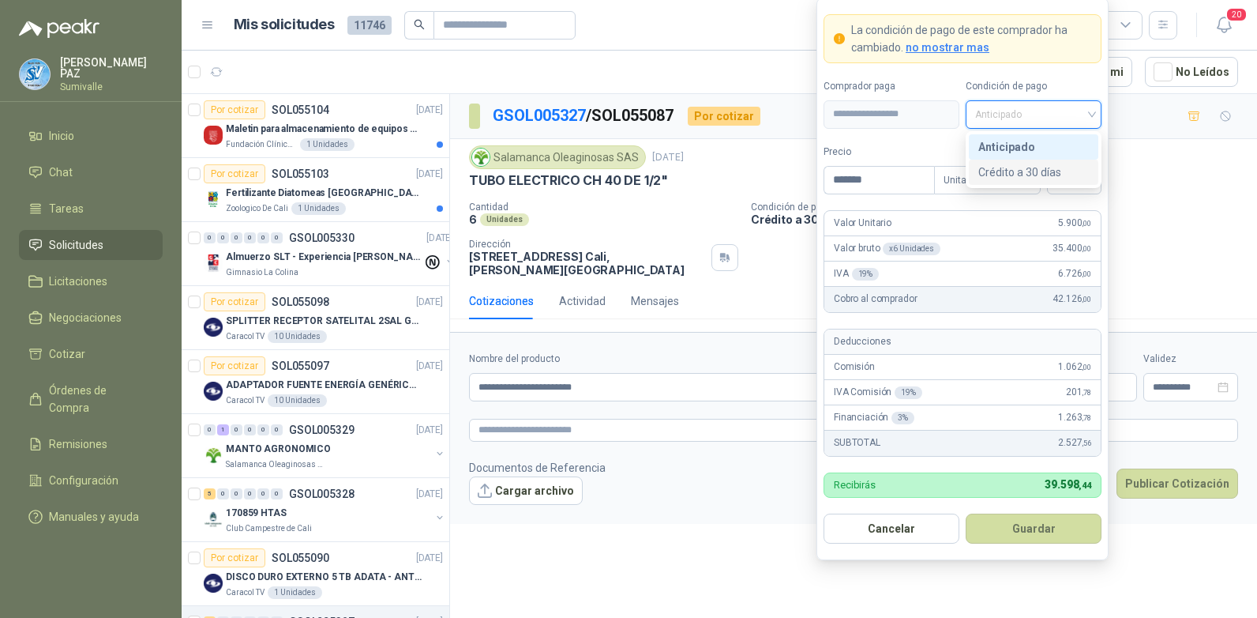
click at [1038, 172] on div "Crédito a 30 días" at bounding box center [1033, 171] width 111 height 17
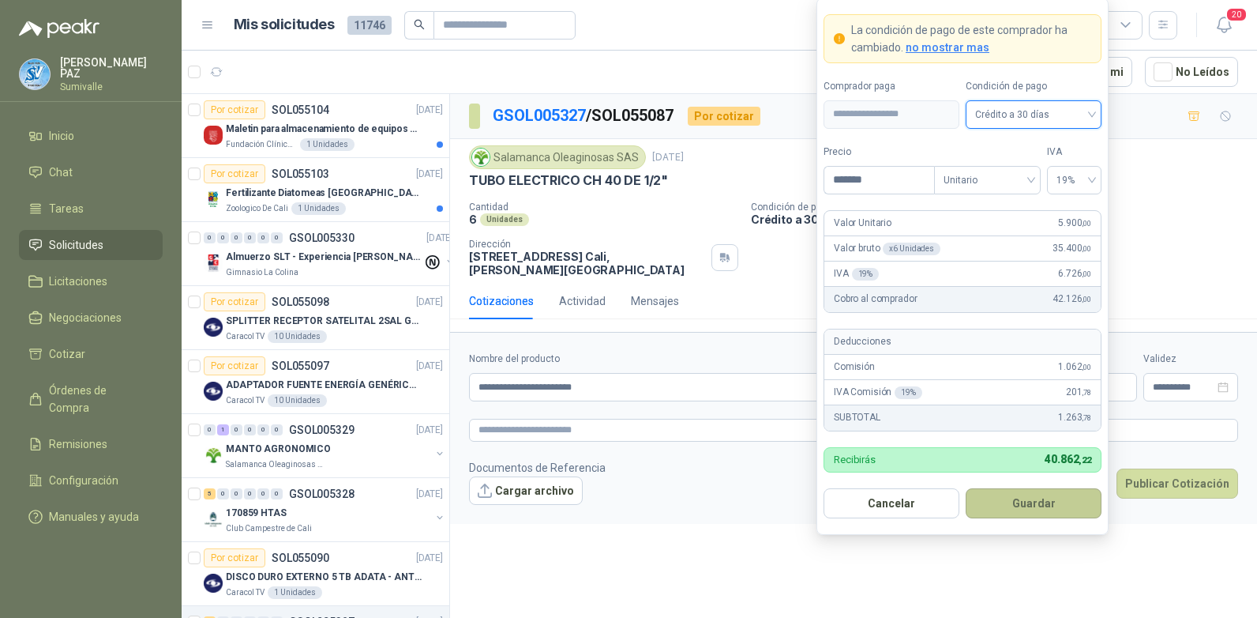
click at [1040, 501] on button "Guardar" at bounding box center [1034, 503] width 136 height 30
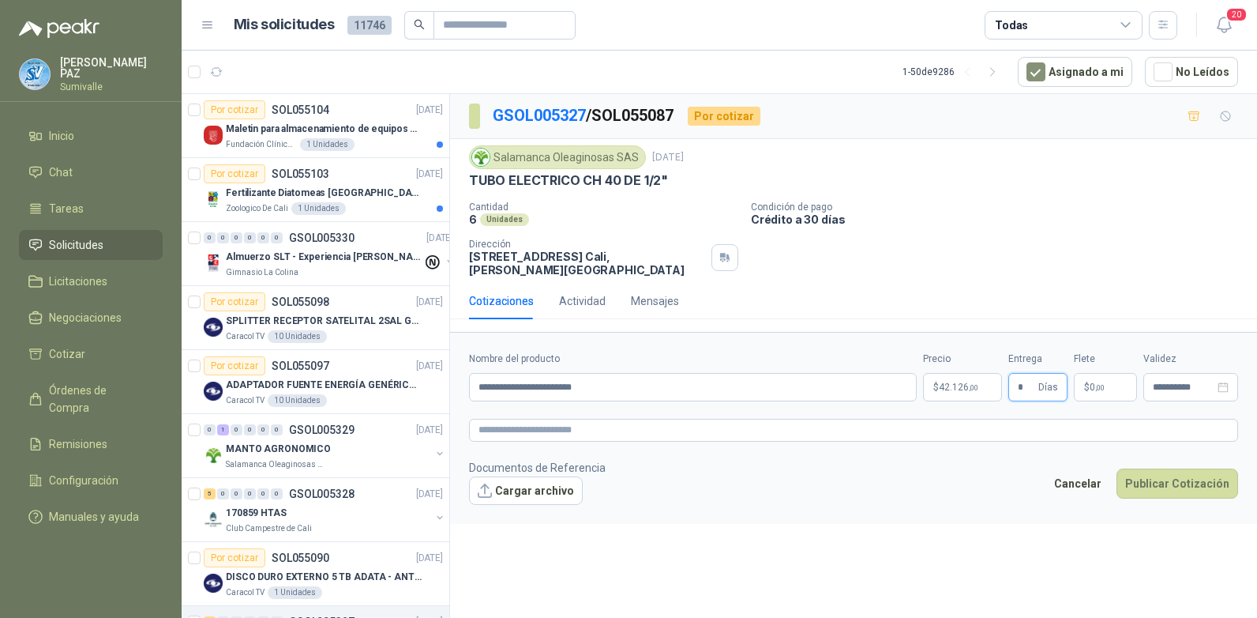
type input "*"
click at [1110, 373] on p "$ 0 ,00" at bounding box center [1105, 387] width 63 height 28
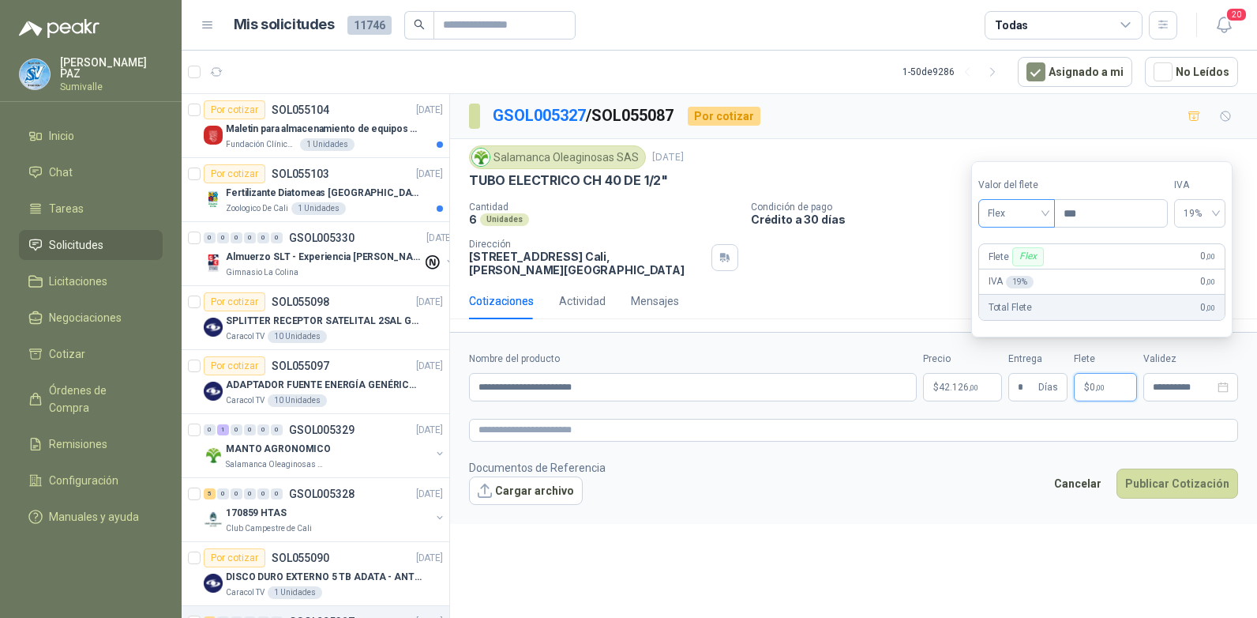
click at [1019, 207] on span "Flex" at bounding box center [1017, 213] width 58 height 24
click at [1023, 269] on div "Incluido" at bounding box center [1018, 271] width 54 height 17
click at [1175, 480] on button "Publicar Cotización" at bounding box center [1178, 483] width 122 height 30
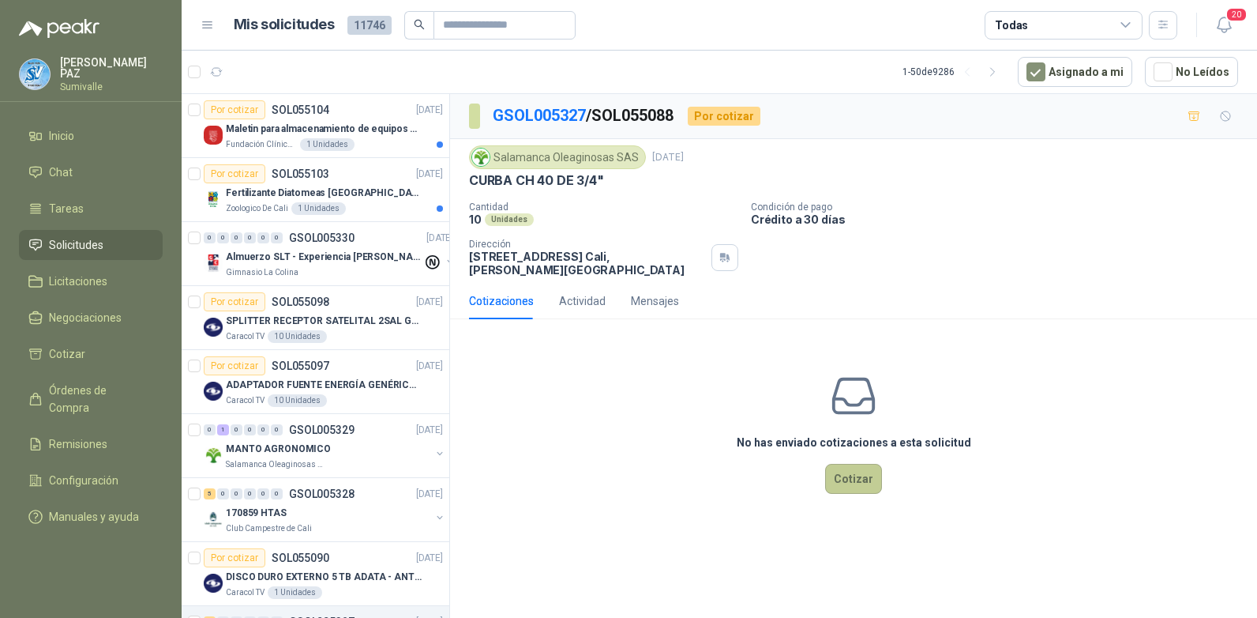
click at [855, 464] on button "Cotizar" at bounding box center [853, 479] width 57 height 30
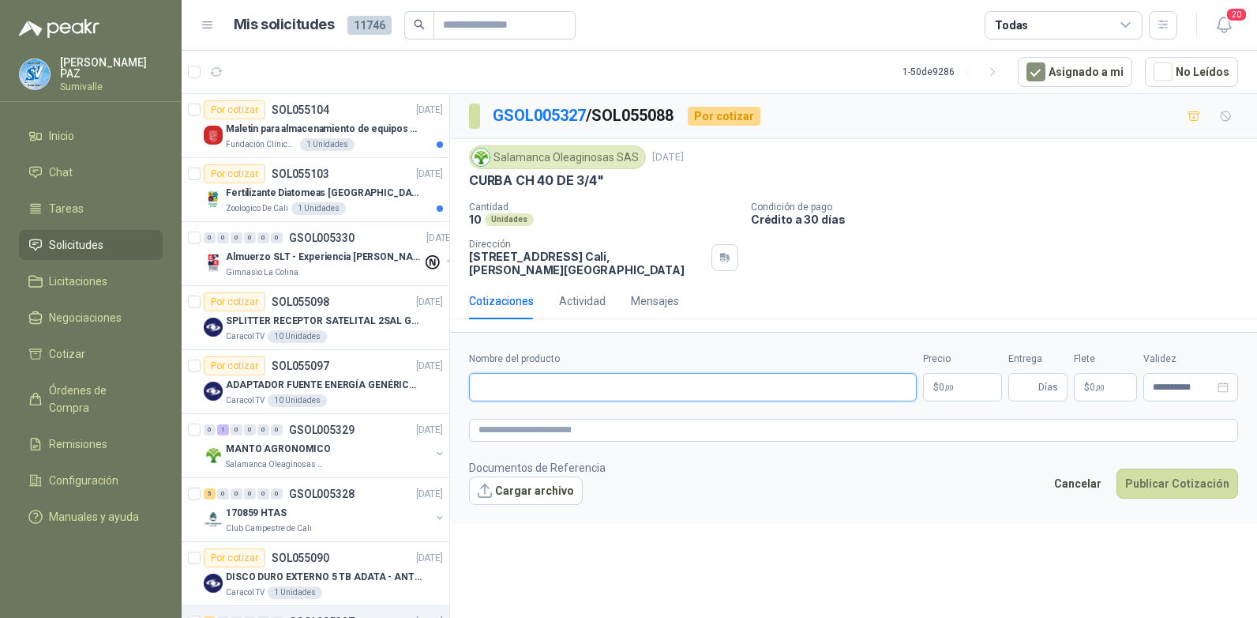
click at [659, 380] on input "Nombre del producto" at bounding box center [693, 387] width 448 height 28
paste input "**********"
type input "**********"
click at [953, 380] on body "[PERSON_NAME] Inicio Chat Tareas Solicitudes Licitaciones Negociaciones Cotizar…" at bounding box center [628, 309] width 1257 height 618
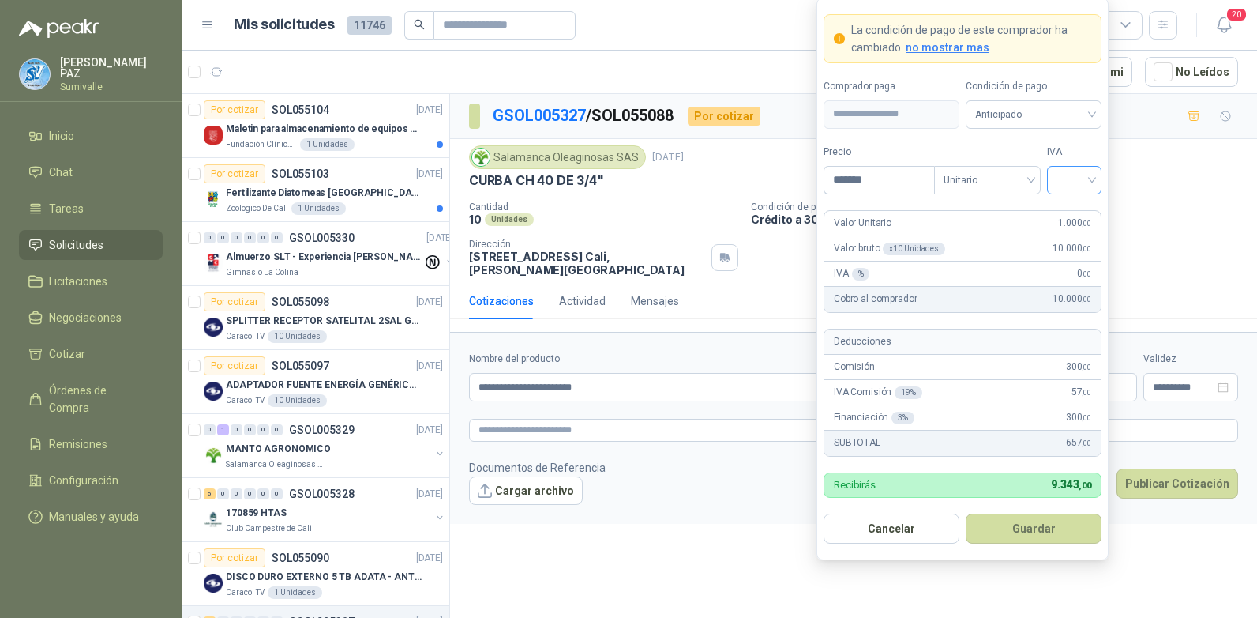
type input "*******"
click at [1068, 184] on input "search" at bounding box center [1075, 179] width 36 height 24
click at [1071, 201] on div "19%" at bounding box center [1074, 212] width 48 height 25
click at [1038, 117] on span "Anticipado" at bounding box center [1033, 115] width 117 height 24
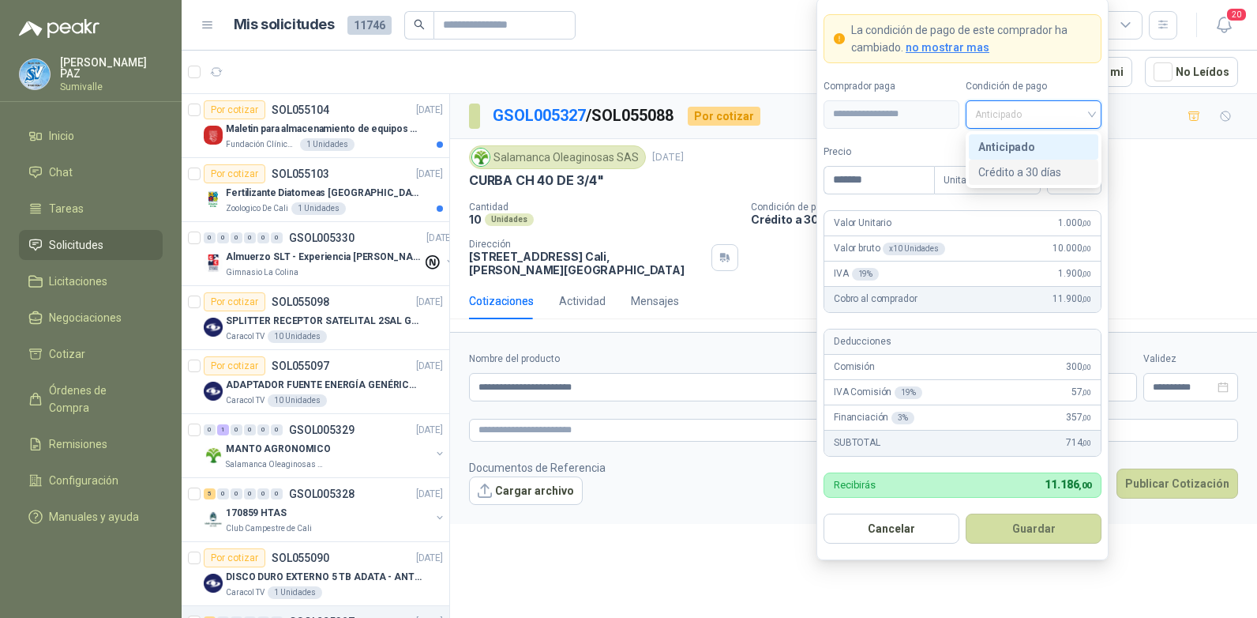
click at [1035, 164] on div "Crédito a 30 días" at bounding box center [1033, 171] width 111 height 17
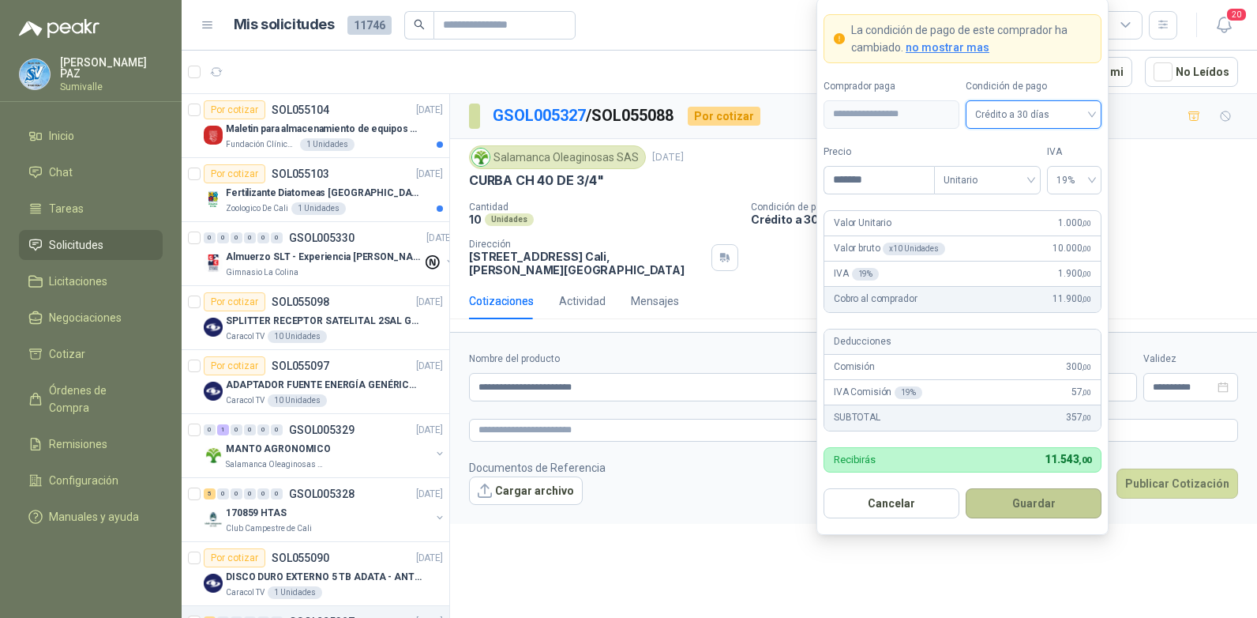
click at [1017, 501] on button "Guardar" at bounding box center [1034, 503] width 136 height 30
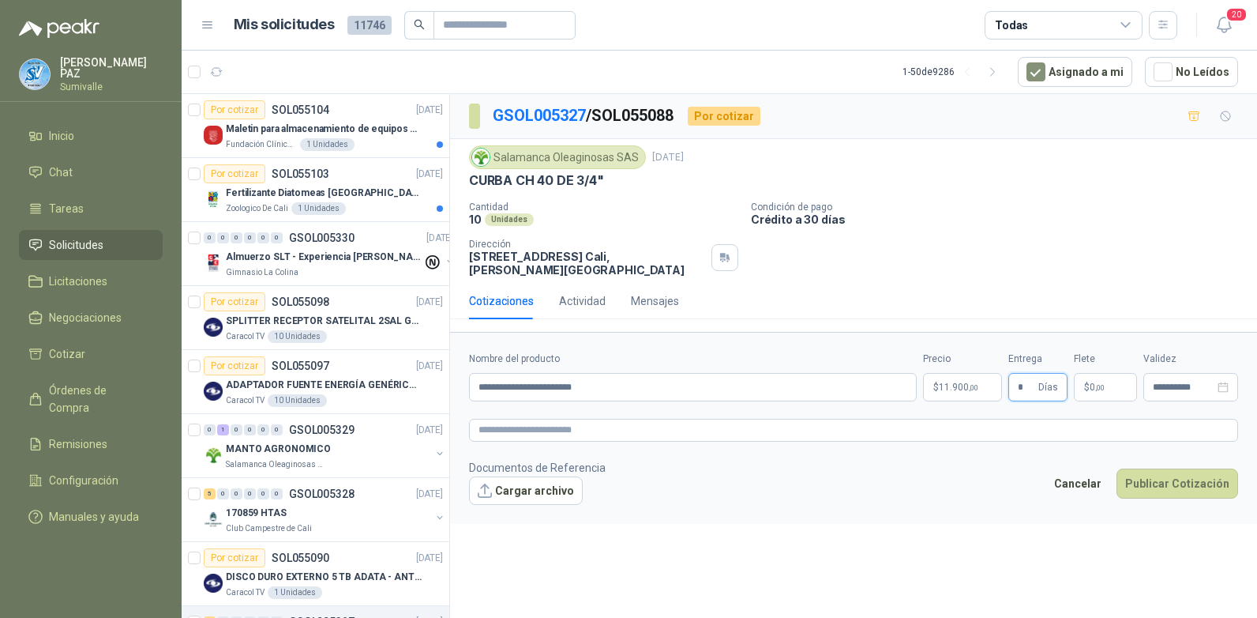
type input "*"
click at [1087, 382] on span "$" at bounding box center [1087, 386] width 6 height 9
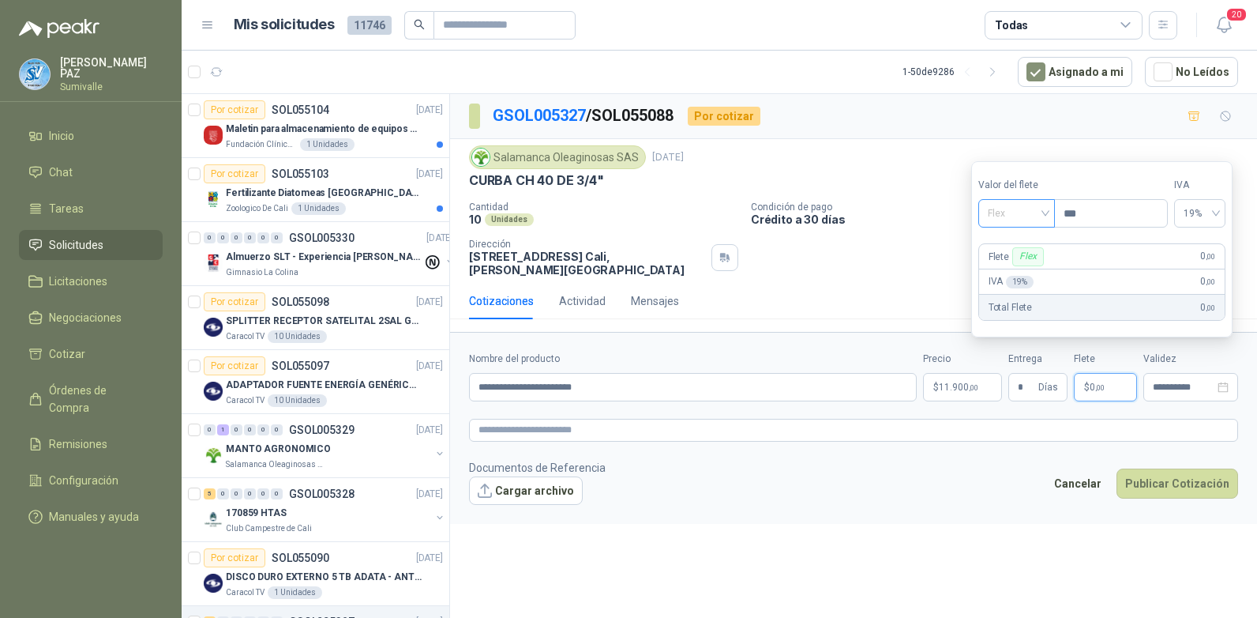
click at [1027, 223] on span "Flex" at bounding box center [1017, 213] width 58 height 24
click at [1024, 273] on div "Incluido" at bounding box center [1018, 271] width 54 height 17
click at [1170, 471] on button "Publicar Cotización" at bounding box center [1178, 483] width 122 height 30
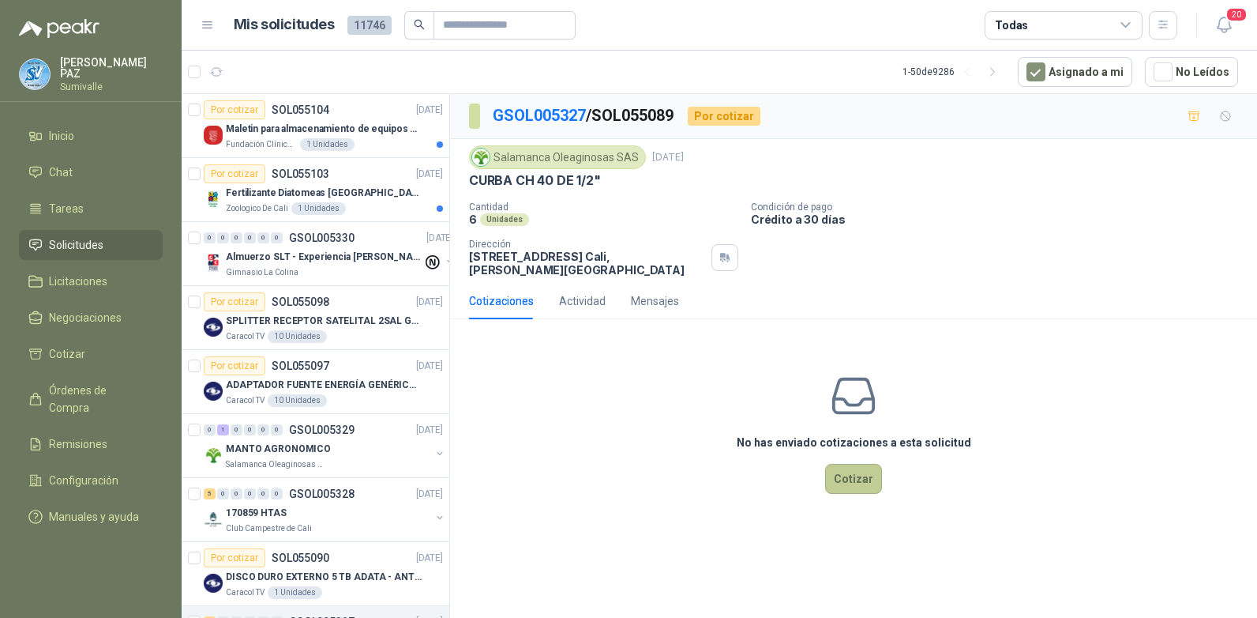
click at [856, 467] on button "Cotizar" at bounding box center [853, 479] width 57 height 30
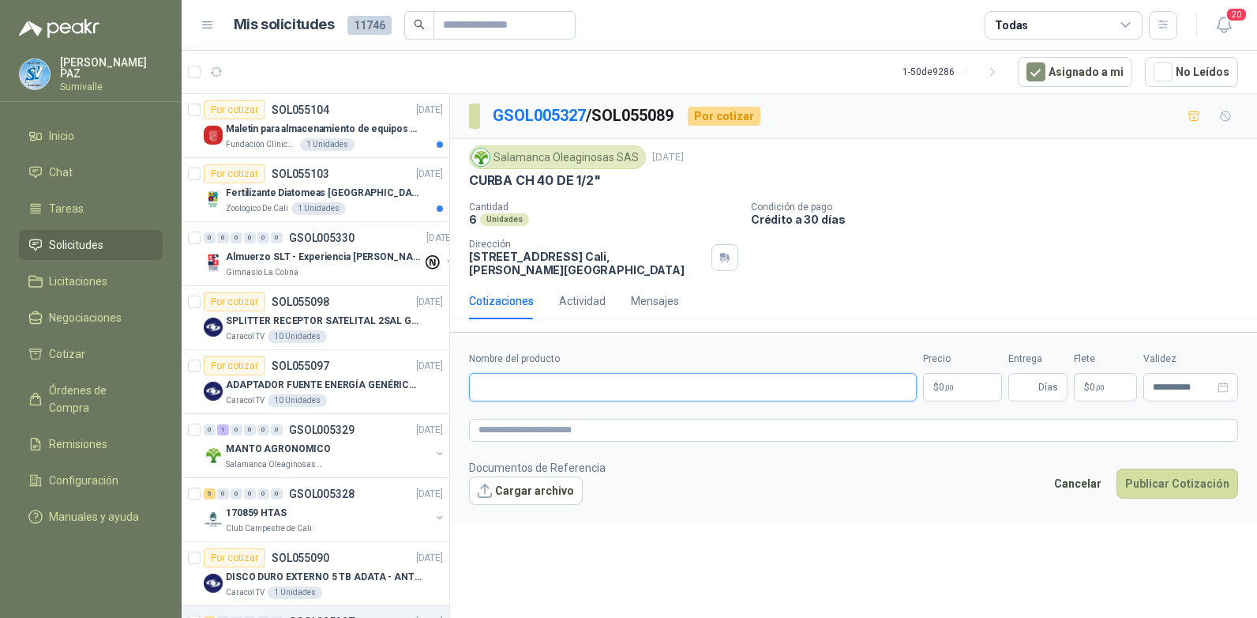
click at [535, 376] on input "Nombre del producto" at bounding box center [693, 387] width 448 height 28
paste input "**********"
type input "**********"
click at [970, 376] on body "[PERSON_NAME] Inicio Chat Tareas Solicitudes Licitaciones Negociaciones Cotizar…" at bounding box center [628, 309] width 1257 height 618
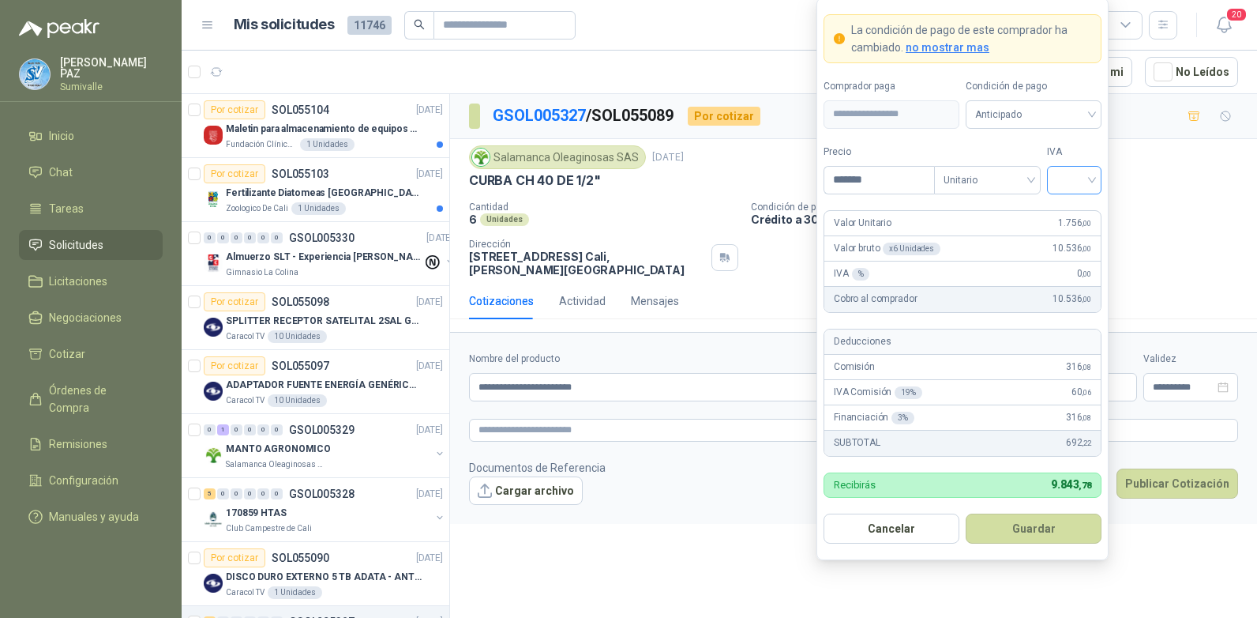
type input "*******"
click at [1088, 172] on input "search" at bounding box center [1075, 179] width 36 height 24
click at [1065, 207] on div "19%" at bounding box center [1074, 212] width 29 height 17
click at [1047, 106] on span "Anticipado" at bounding box center [1033, 115] width 117 height 24
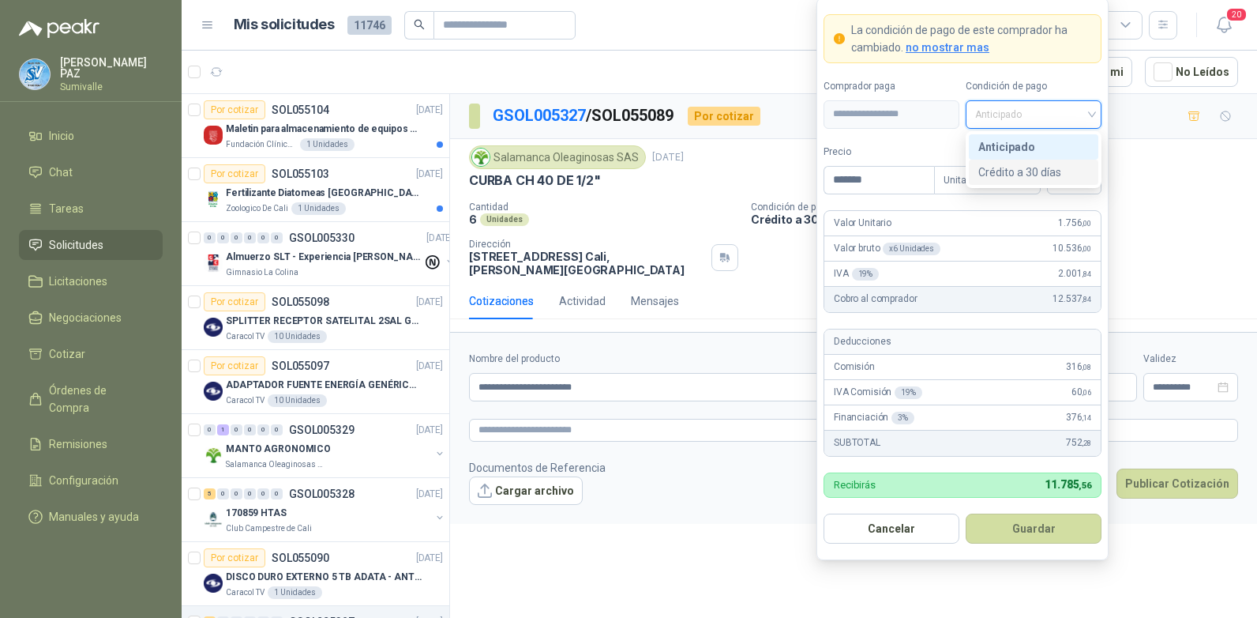
click at [1032, 172] on div "Crédito a 30 días" at bounding box center [1033, 171] width 111 height 17
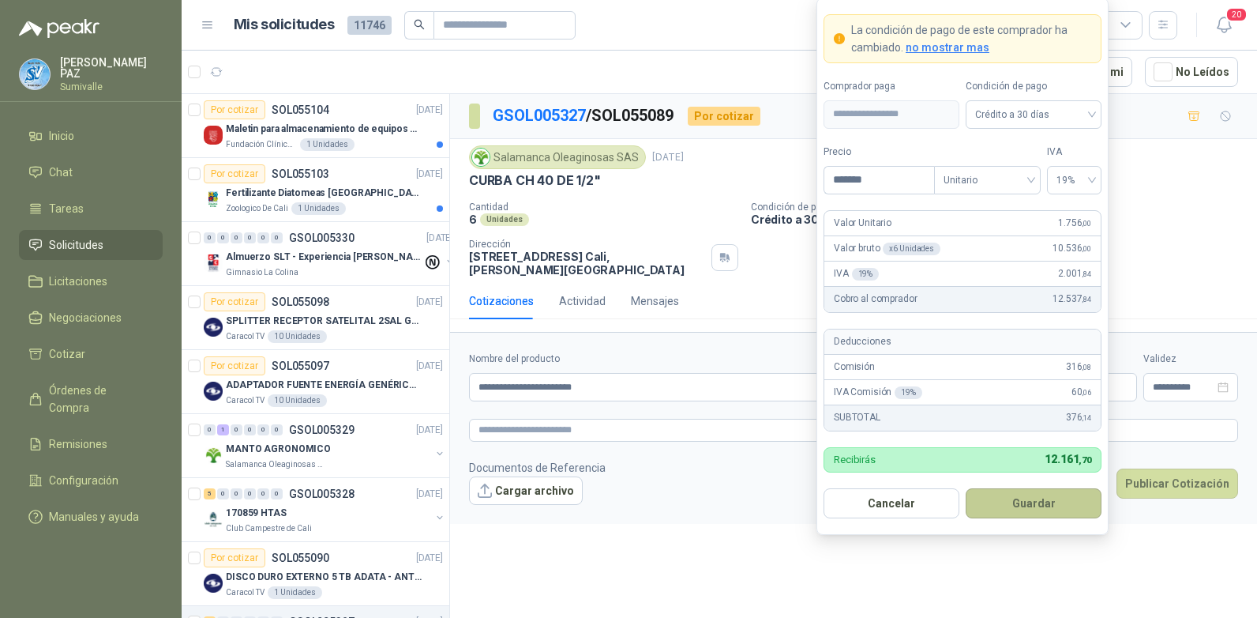
click at [1028, 511] on button "Guardar" at bounding box center [1034, 503] width 136 height 30
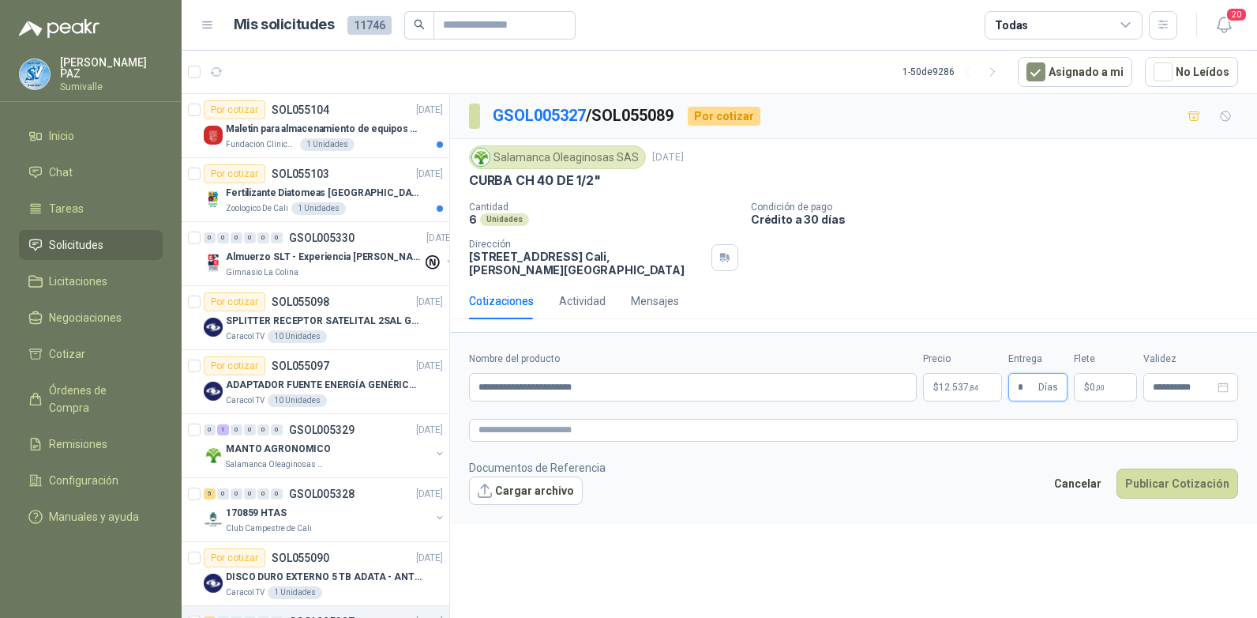
type input "*"
click at [1093, 373] on p "$ 0 ,00" at bounding box center [1105, 387] width 63 height 28
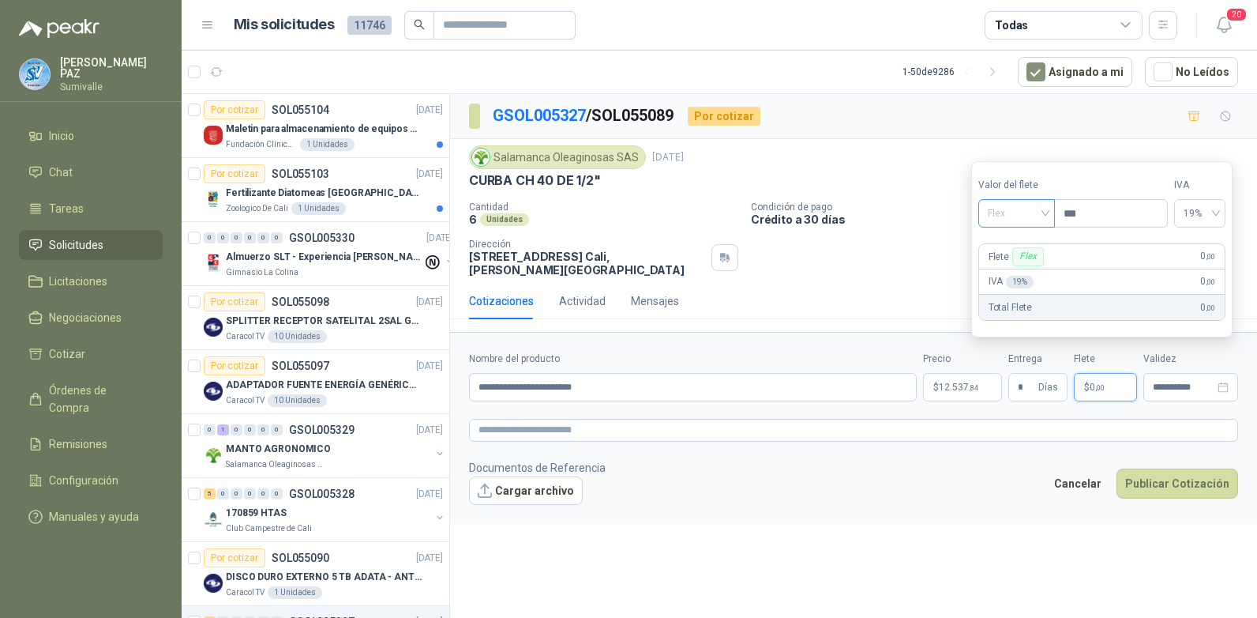
click at [1034, 208] on span "Flex" at bounding box center [1017, 213] width 58 height 24
click at [1019, 274] on div "Incluido" at bounding box center [1018, 271] width 54 height 17
click at [1193, 475] on button "Publicar Cotización" at bounding box center [1178, 483] width 122 height 30
